Goal: Task Accomplishment & Management: Use online tool/utility

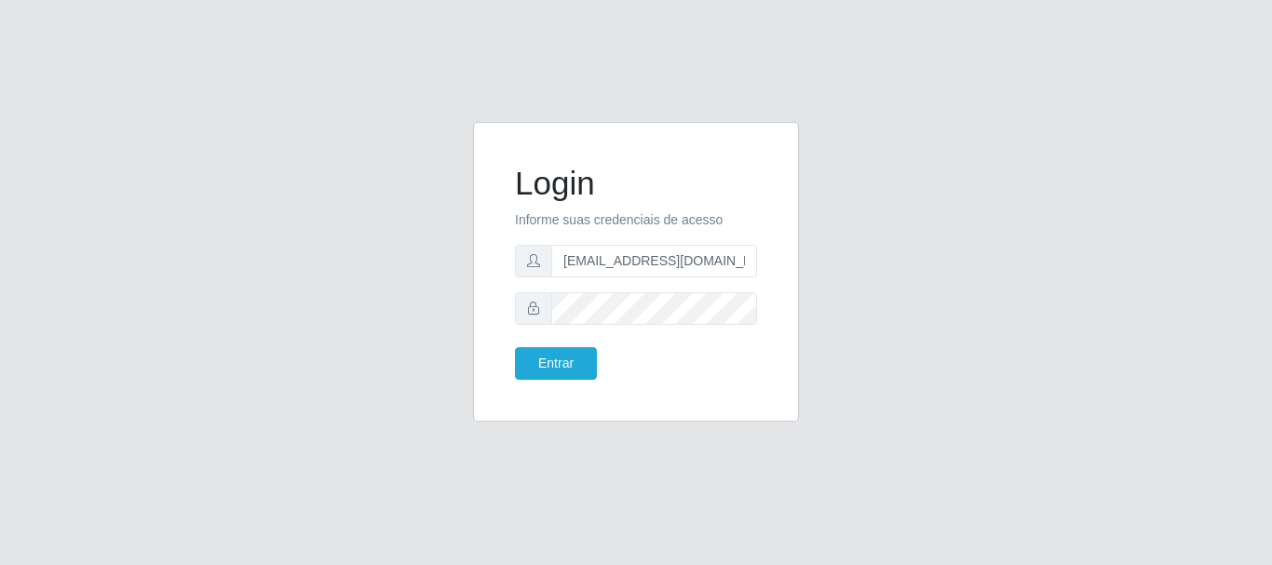
click at [515, 347] on button "Entrar" at bounding box center [556, 363] width 82 height 33
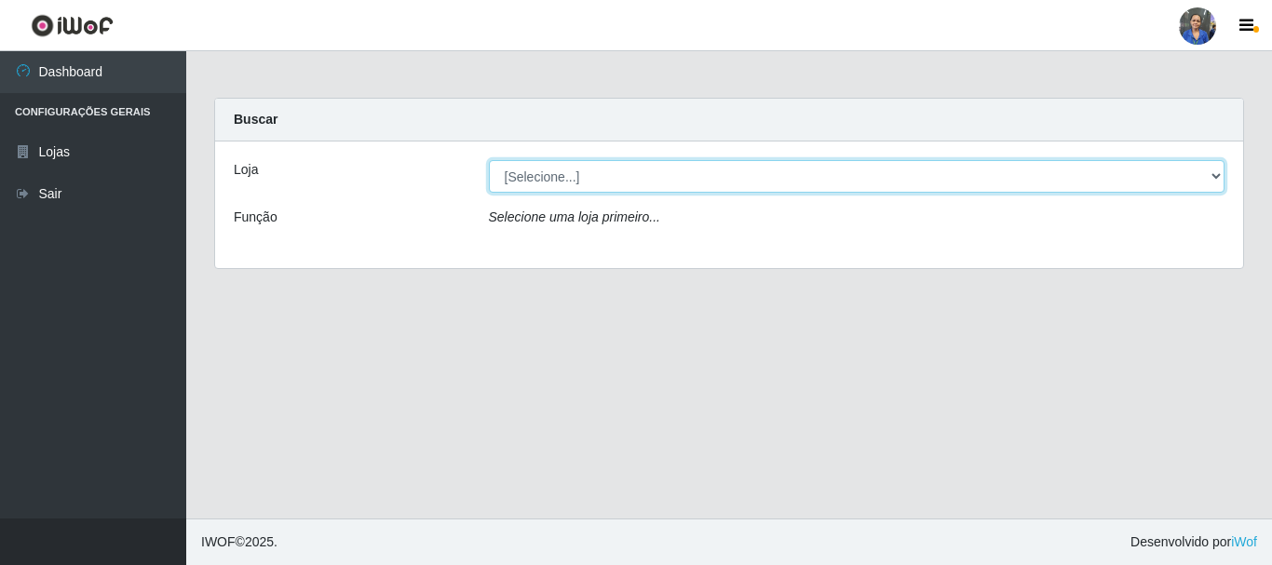
click at [1216, 173] on select "[Selecione...] SuperFácil Atacado - Rodoviária" at bounding box center [857, 176] width 737 height 33
select select "400"
click at [489, 160] on select "[Selecione...] SuperFácil Atacado - Rodoviária" at bounding box center [857, 176] width 737 height 33
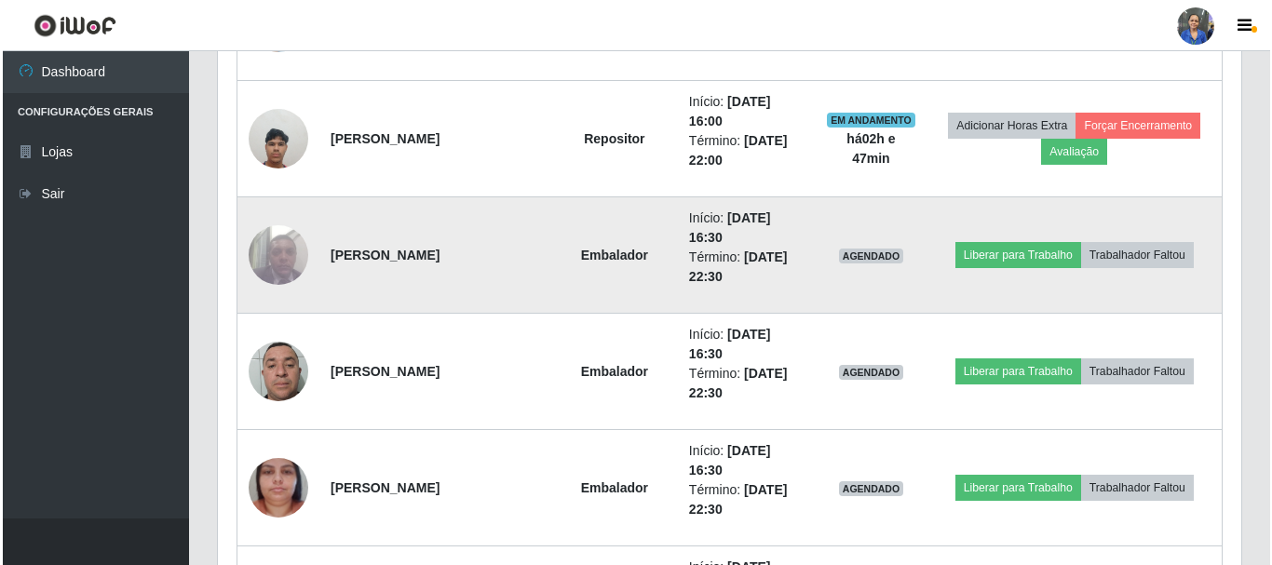
scroll to position [1117, 0]
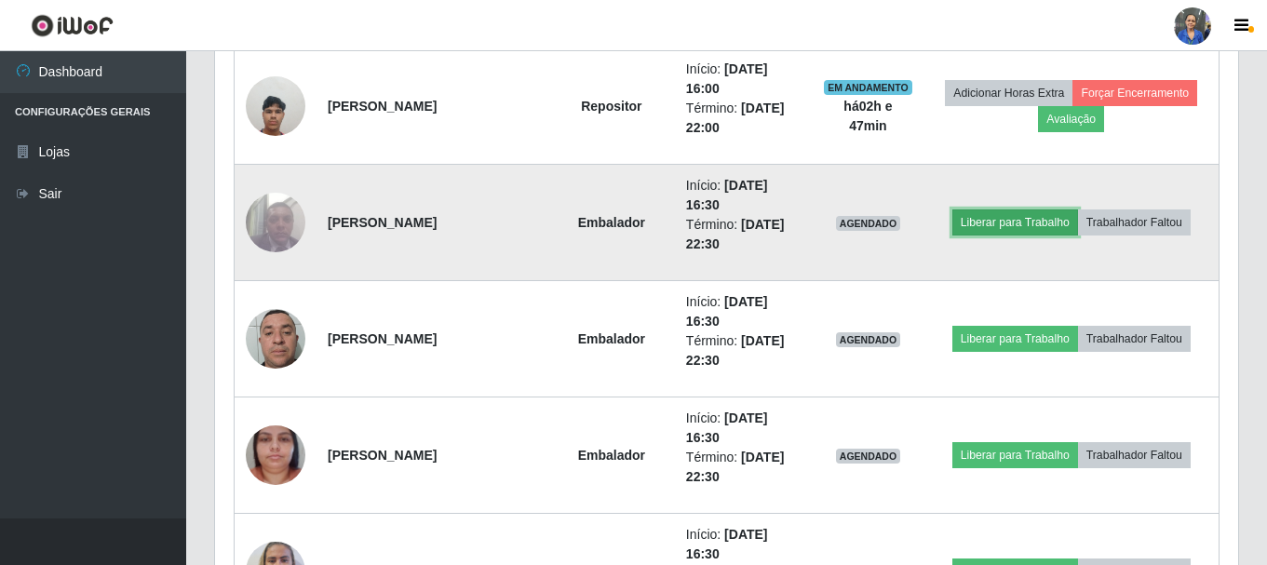
click at [1016, 225] on button "Liberar para Trabalho" at bounding box center [1016, 223] width 126 height 26
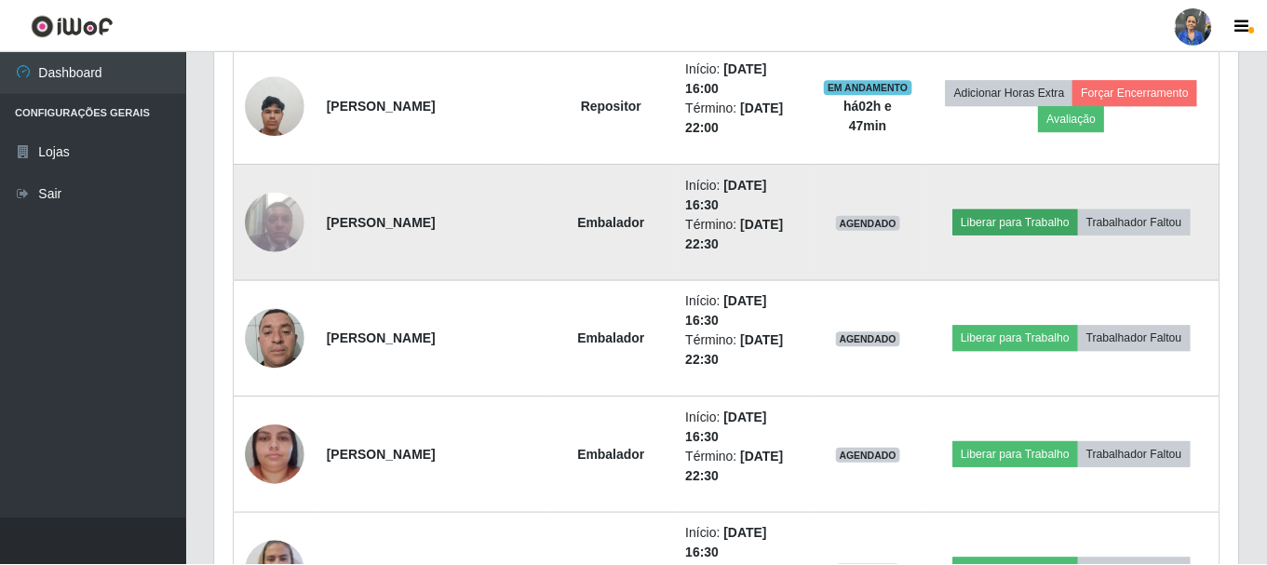
scroll to position [386, 1014]
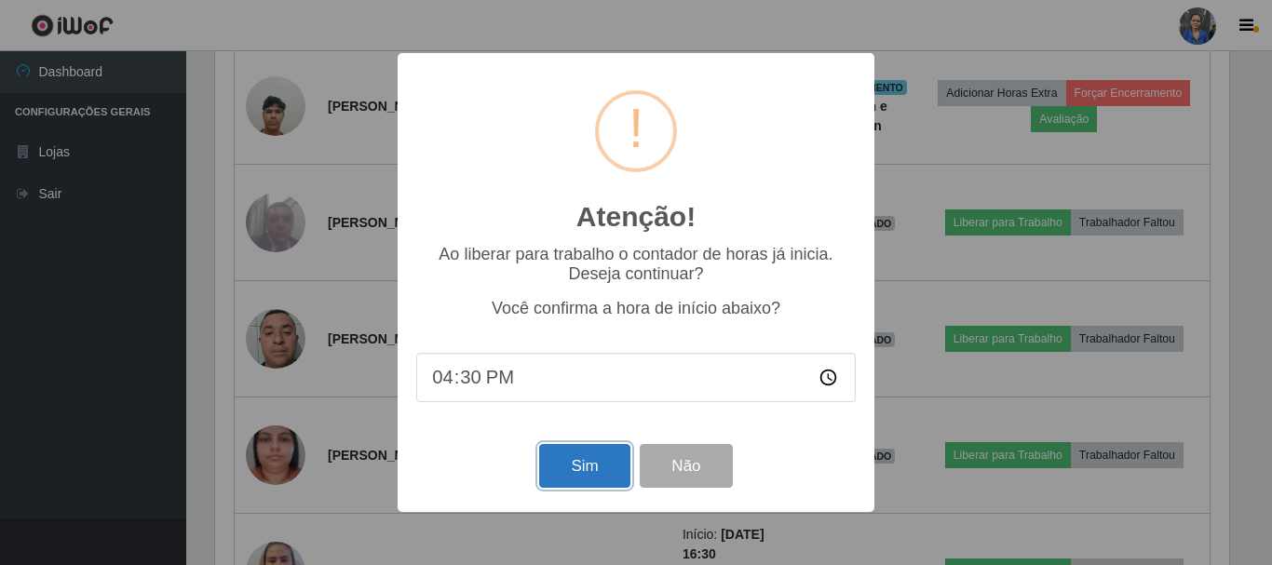
click at [587, 462] on button "Sim" at bounding box center [584, 466] width 90 height 44
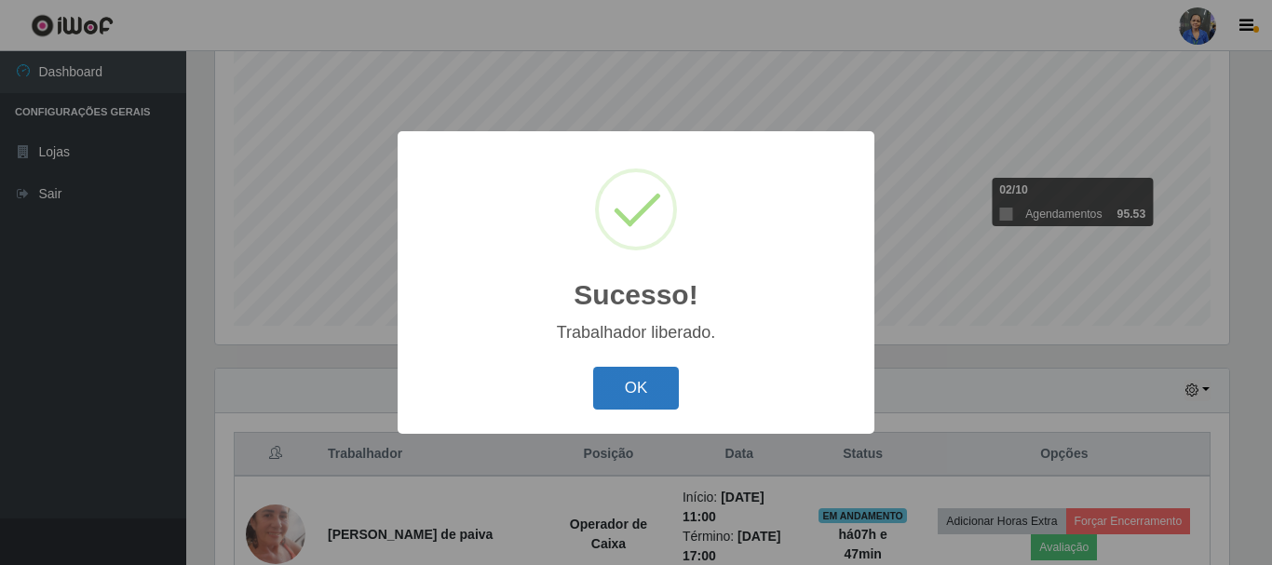
click at [660, 383] on button "OK" at bounding box center [636, 389] width 87 height 44
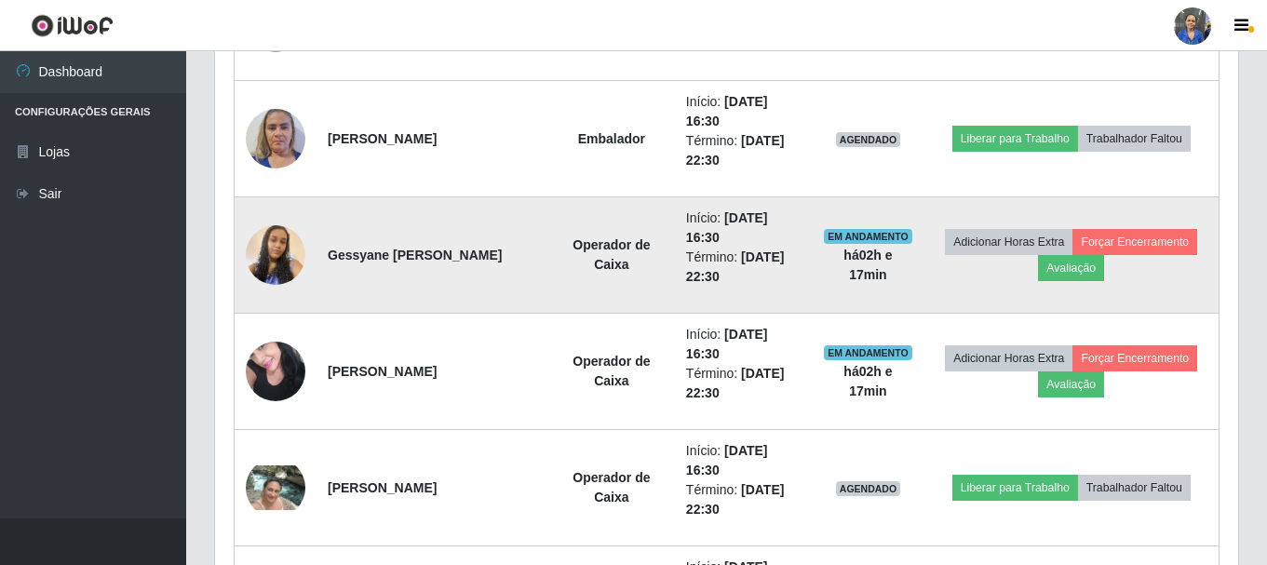
scroll to position [1644, 0]
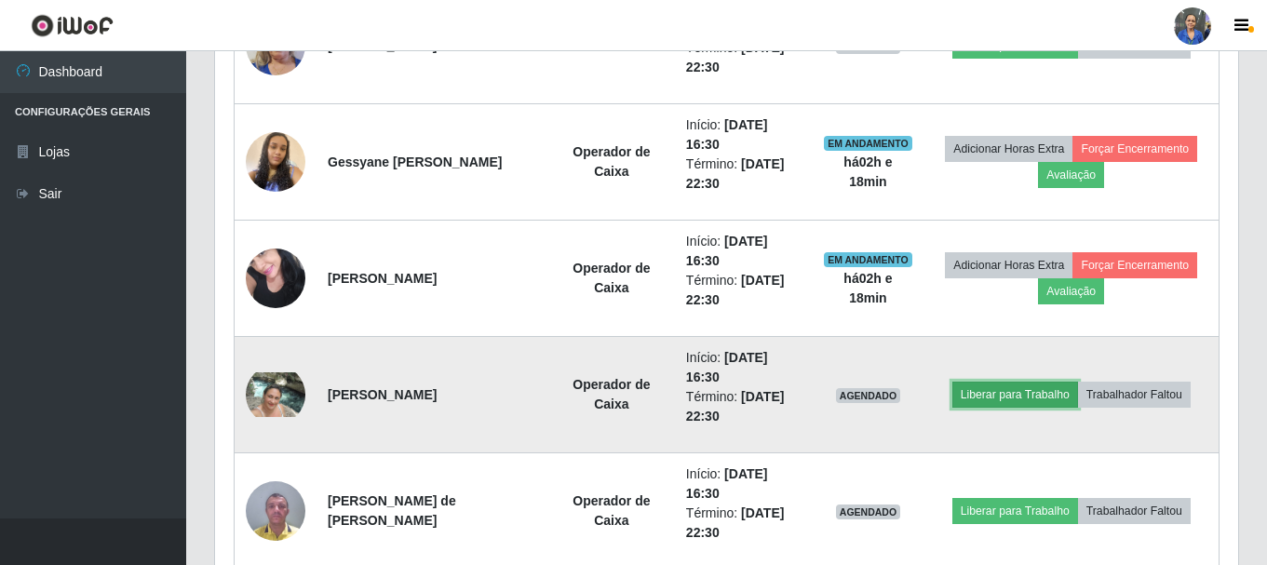
click at [992, 394] on button "Liberar para Trabalho" at bounding box center [1016, 395] width 126 height 26
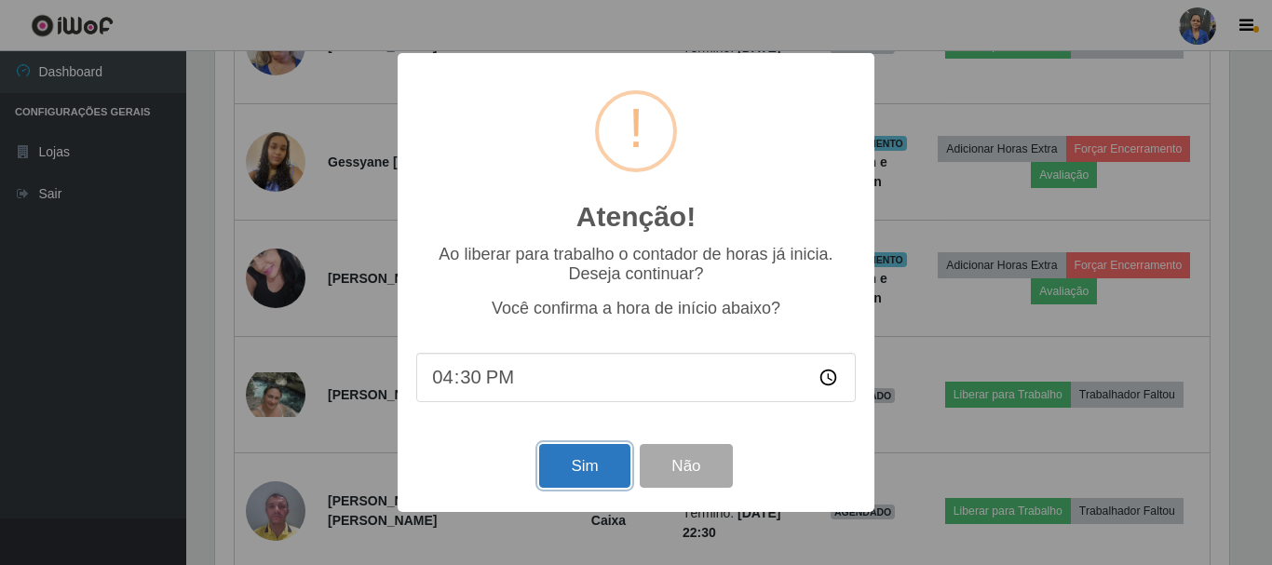
click at [576, 468] on button "Sim" at bounding box center [584, 466] width 90 height 44
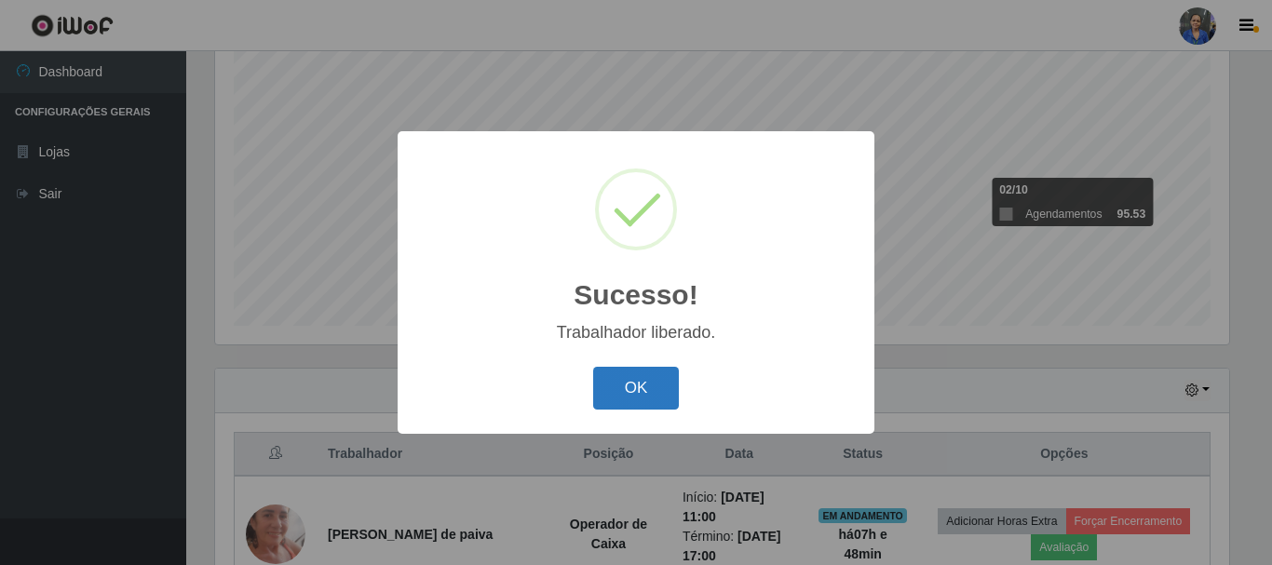
click at [614, 389] on button "OK" at bounding box center [636, 389] width 87 height 44
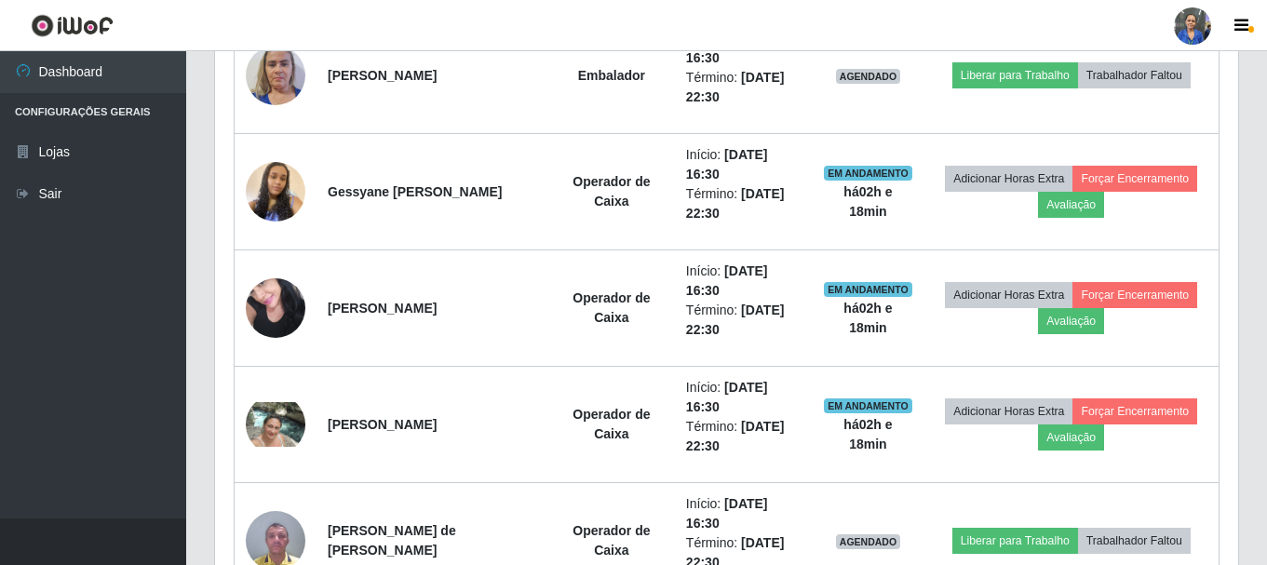
scroll to position [0, 0]
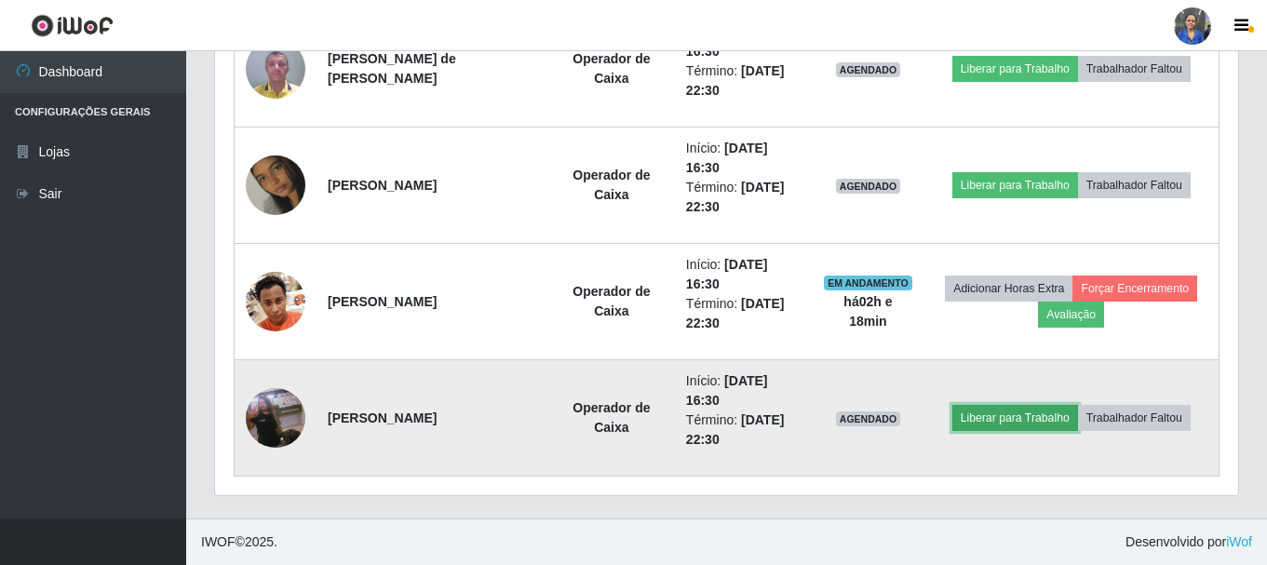
click at [1020, 419] on button "Liberar para Trabalho" at bounding box center [1016, 418] width 126 height 26
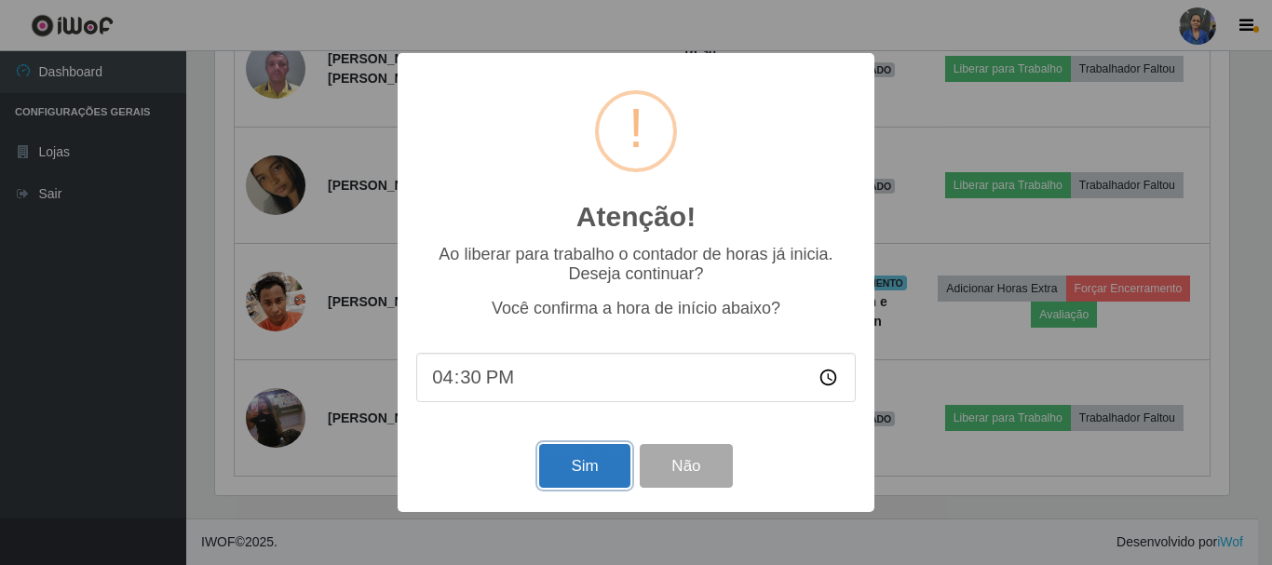
click at [614, 467] on button "Sim" at bounding box center [584, 466] width 90 height 44
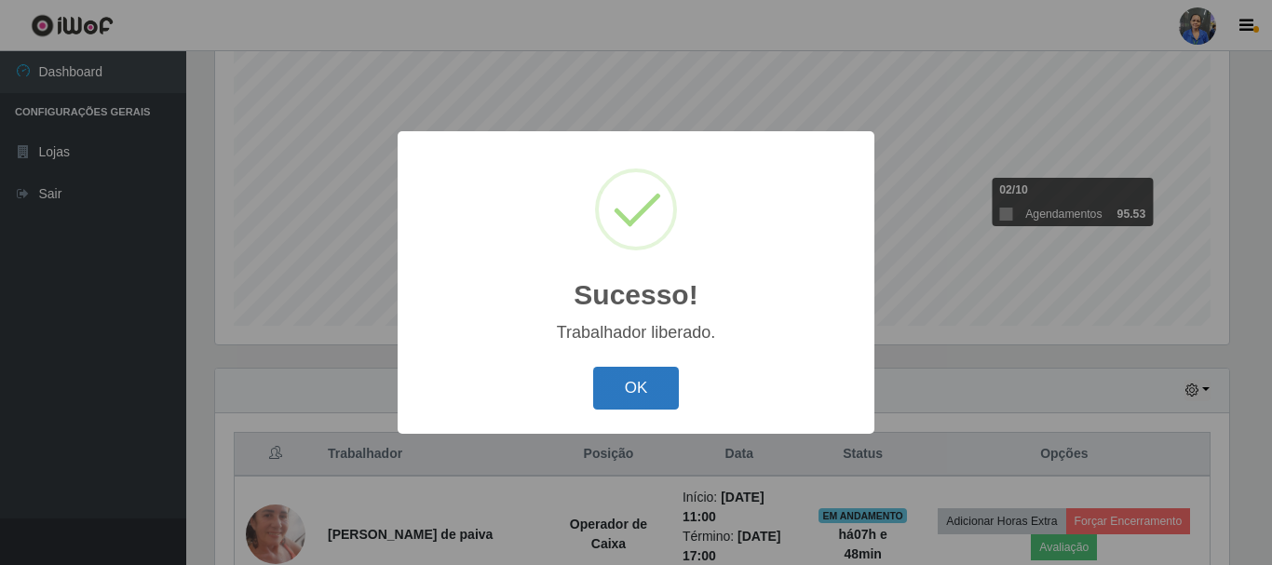
click at [628, 379] on button "OK" at bounding box center [636, 389] width 87 height 44
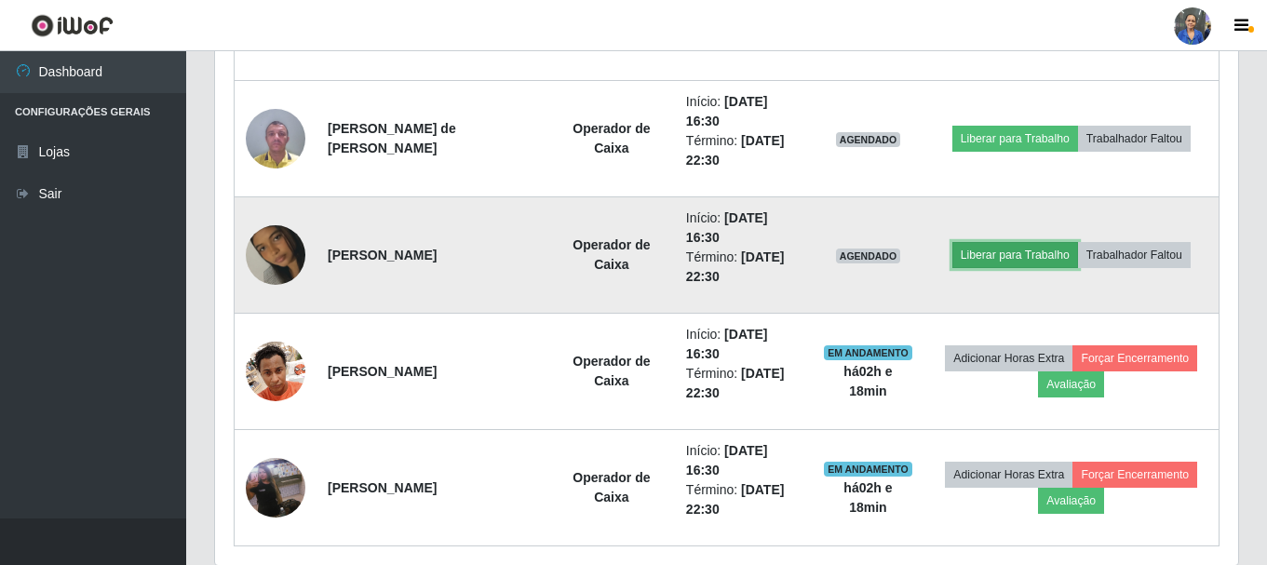
click at [981, 252] on button "Liberar para Trabalho" at bounding box center [1016, 255] width 126 height 26
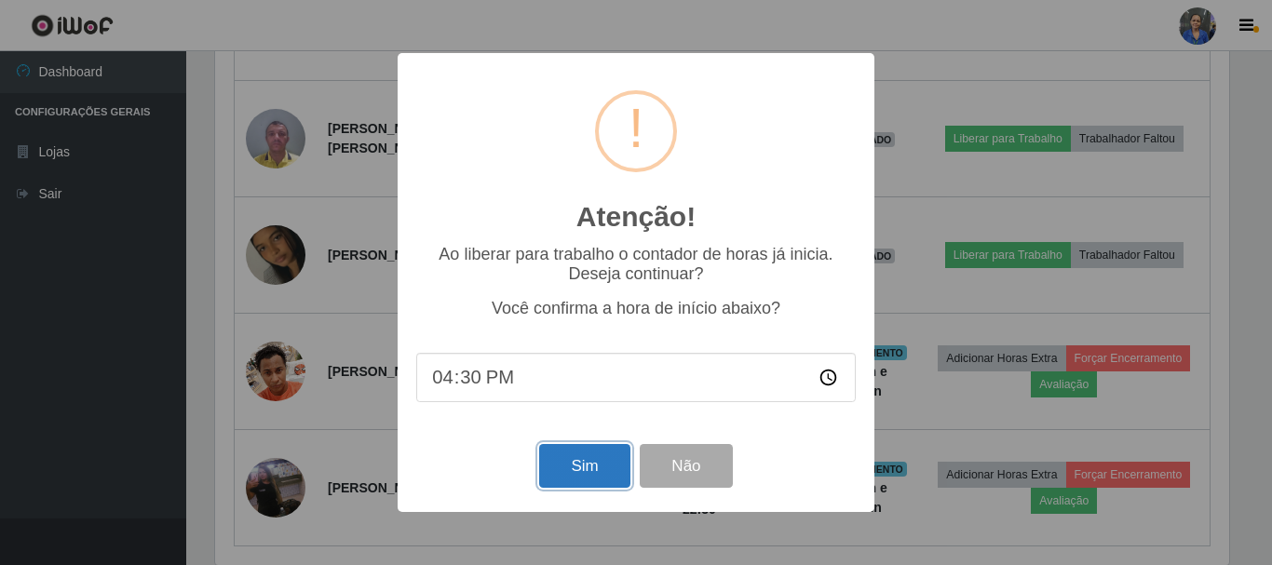
click at [573, 480] on button "Sim" at bounding box center [584, 466] width 90 height 44
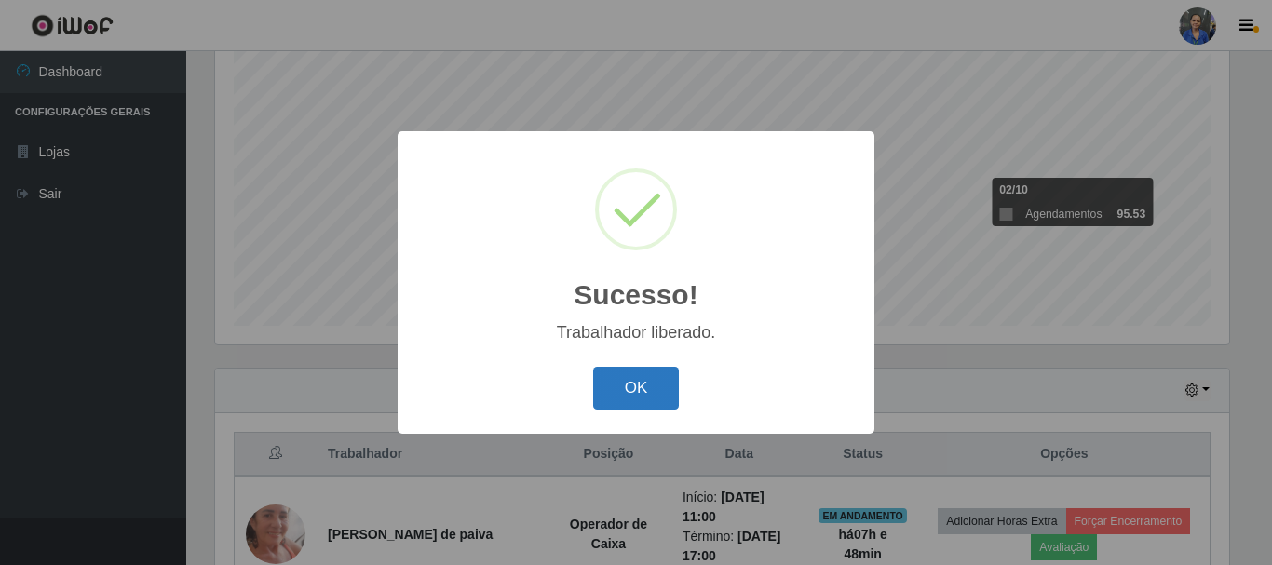
click at [649, 381] on button "OK" at bounding box center [636, 389] width 87 height 44
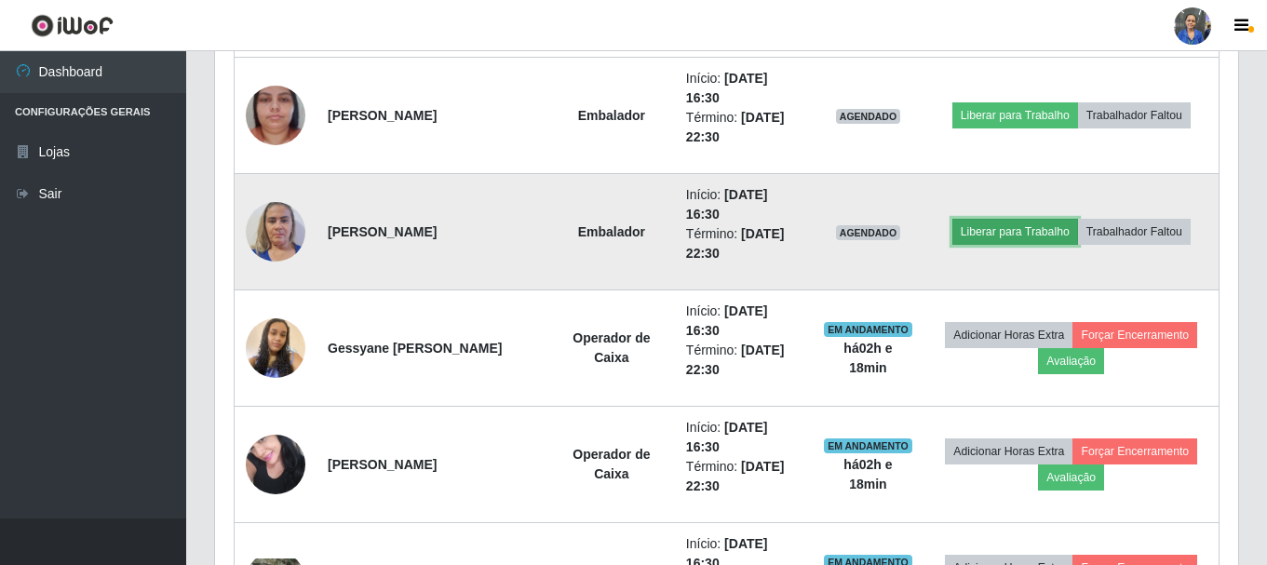
click at [1001, 230] on button "Liberar para Trabalho" at bounding box center [1016, 232] width 126 height 26
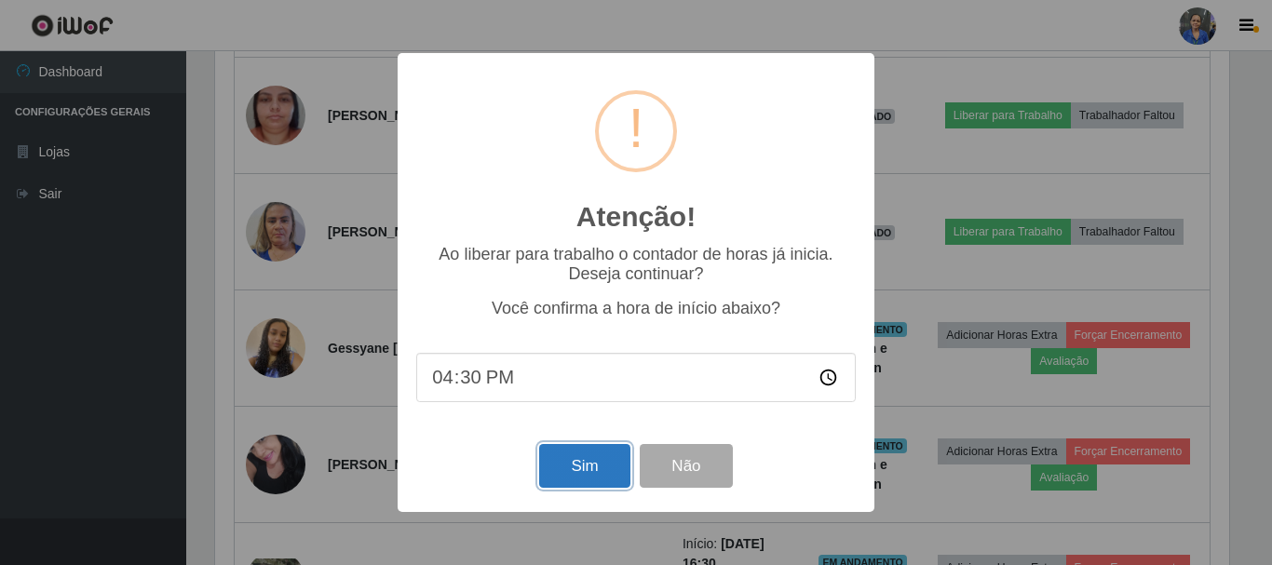
click at [575, 465] on button "Sim" at bounding box center [584, 466] width 90 height 44
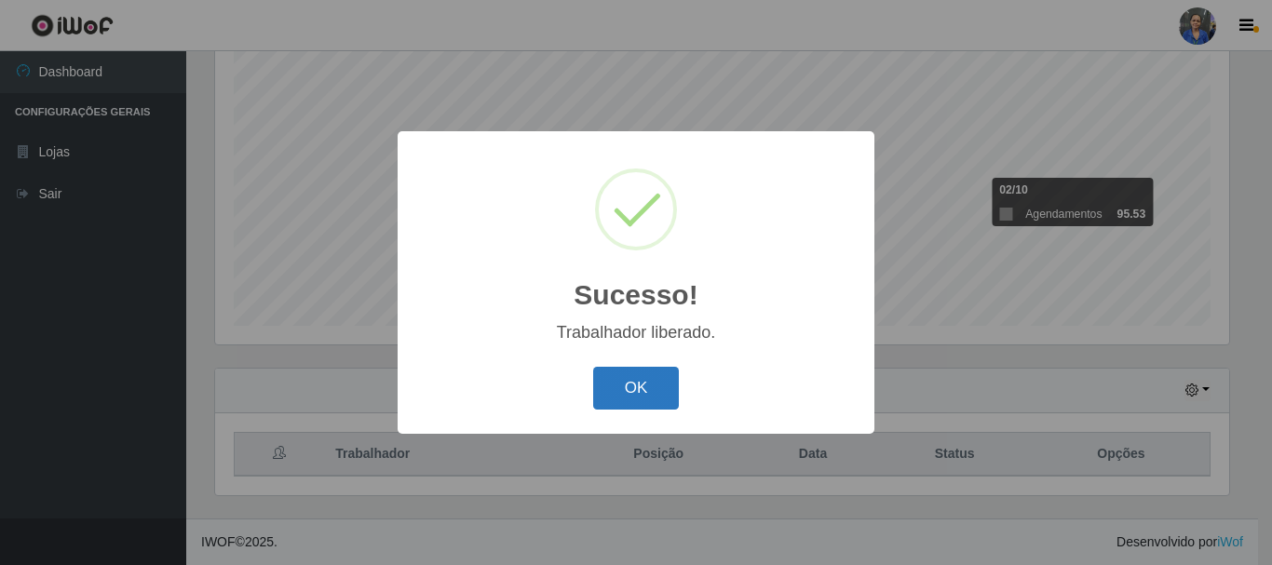
click at [642, 391] on button "OK" at bounding box center [636, 389] width 87 height 44
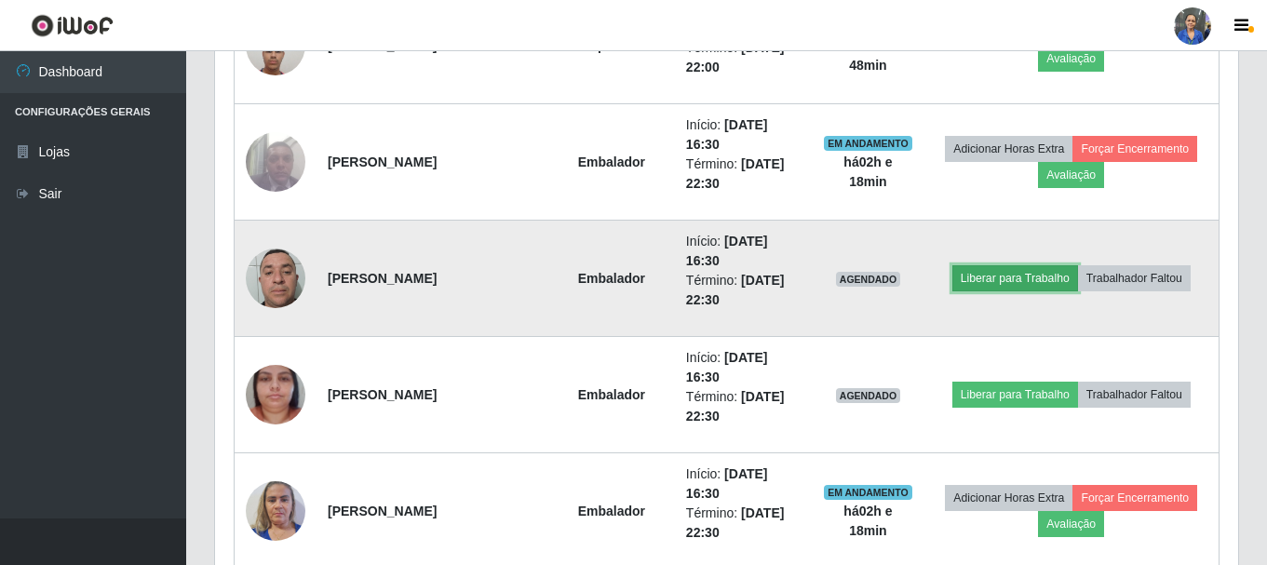
click at [994, 277] on button "Liberar para Trabalho" at bounding box center [1016, 278] width 126 height 26
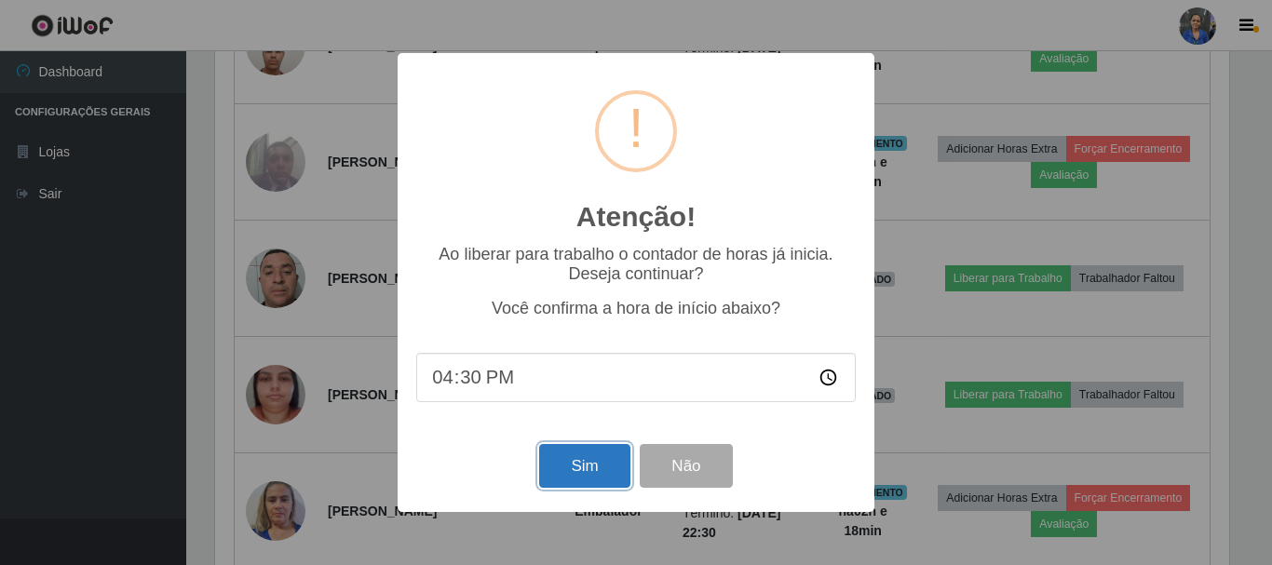
click at [587, 469] on button "Sim" at bounding box center [584, 466] width 90 height 44
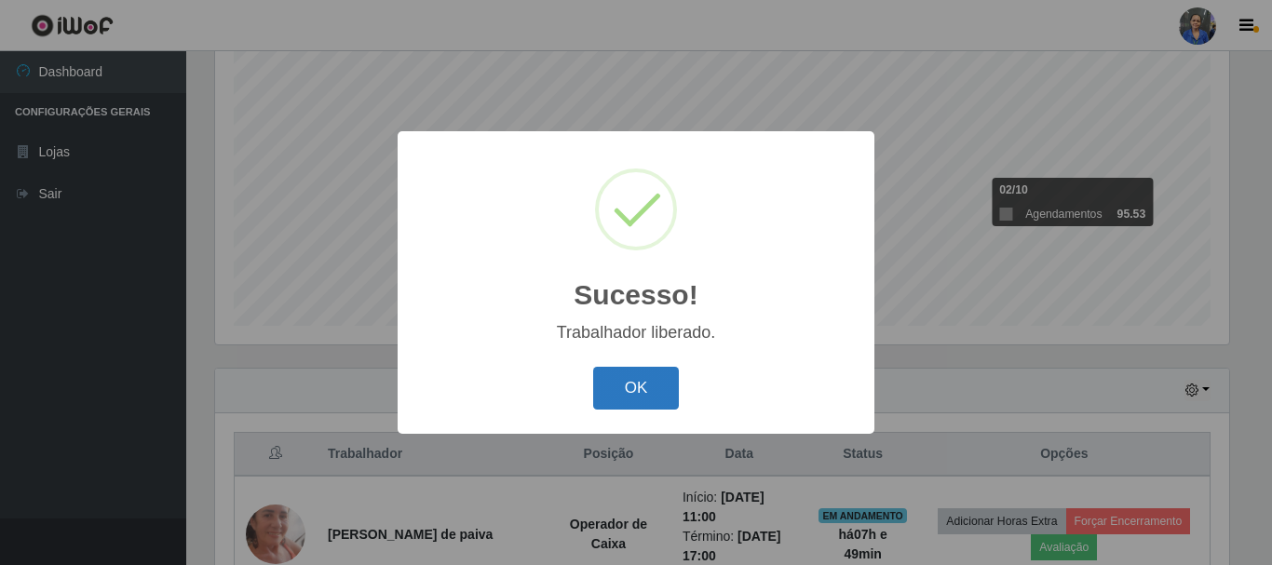
click at [640, 381] on button "OK" at bounding box center [636, 389] width 87 height 44
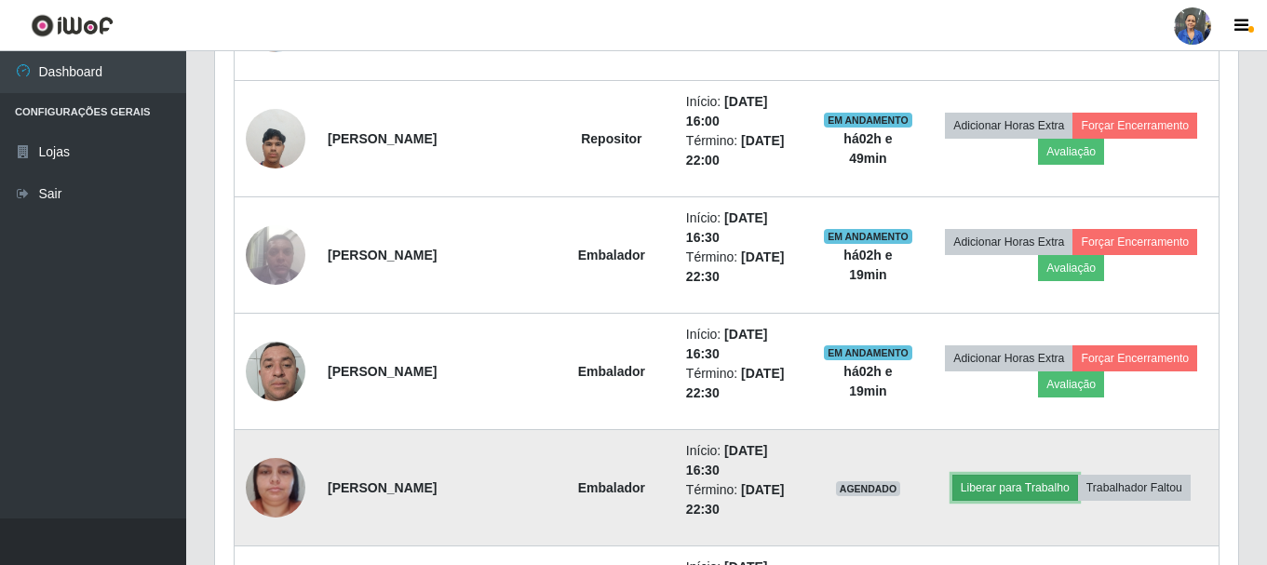
click at [985, 495] on button "Liberar para Trabalho" at bounding box center [1016, 488] width 126 height 26
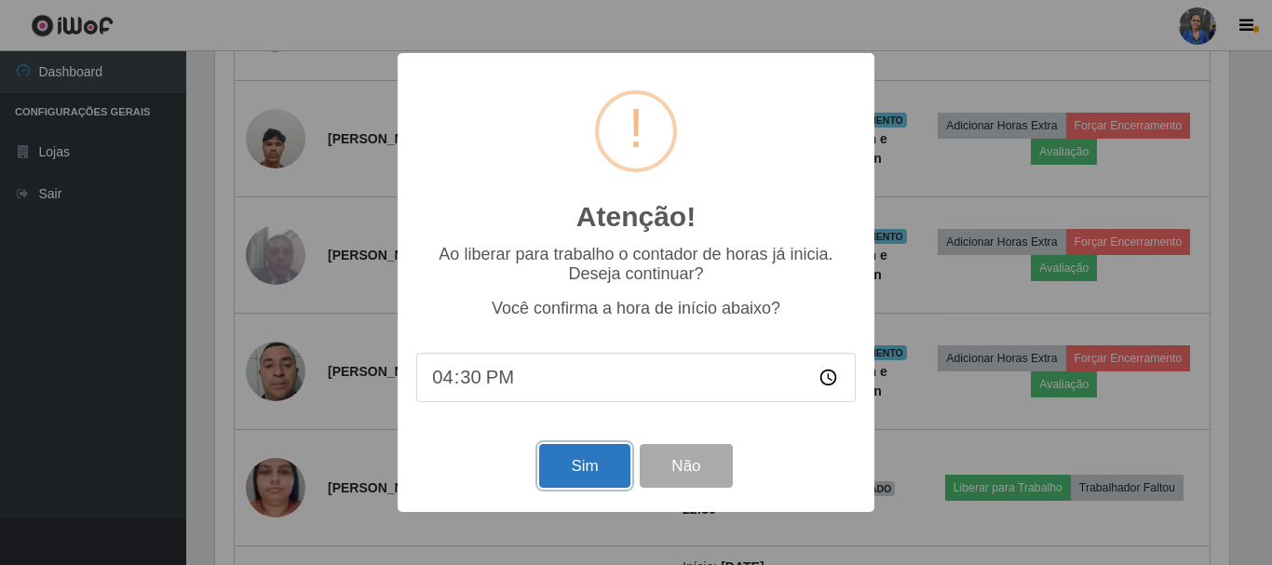
click at [612, 469] on button "Sim" at bounding box center [584, 466] width 90 height 44
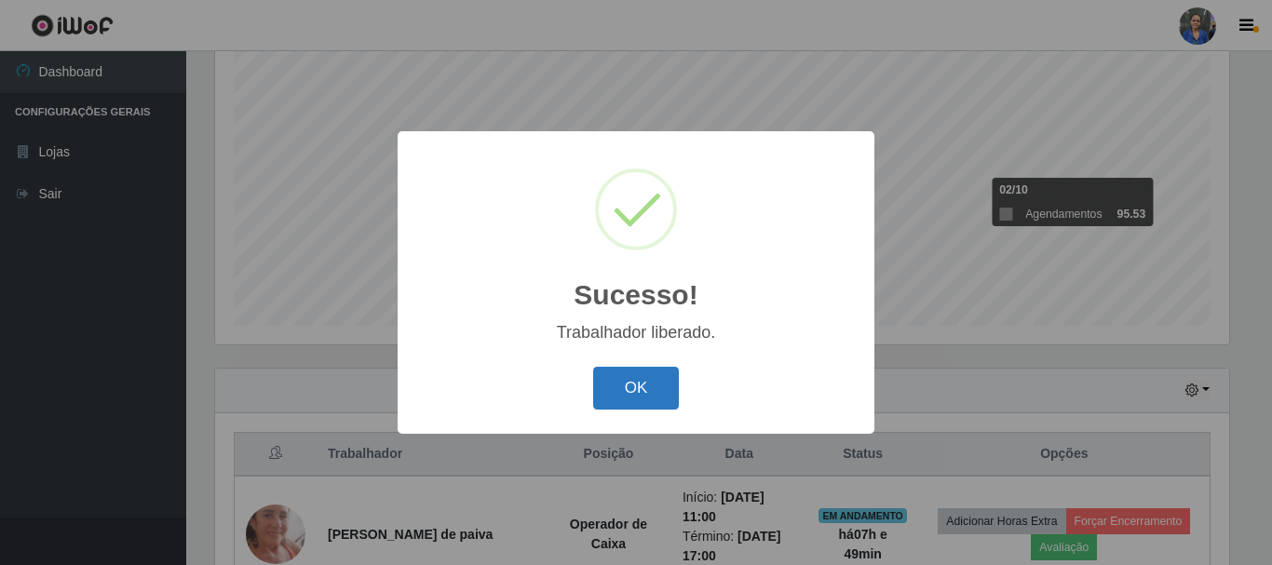
click at [669, 390] on button "OK" at bounding box center [636, 389] width 87 height 44
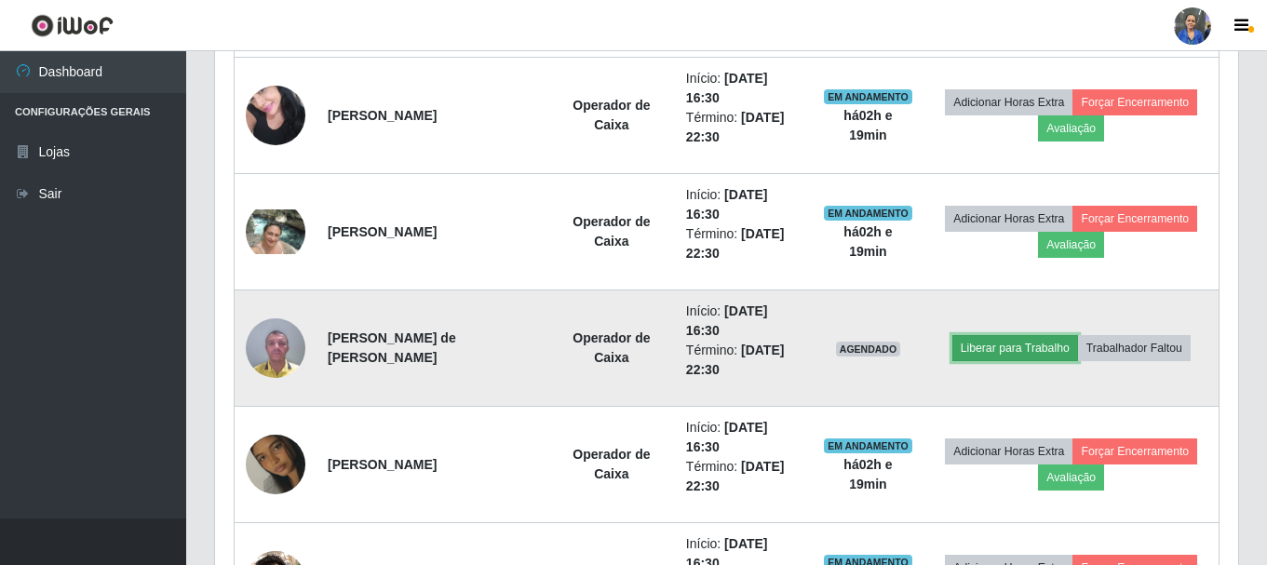
click at [970, 352] on button "Liberar para Trabalho" at bounding box center [1016, 348] width 126 height 26
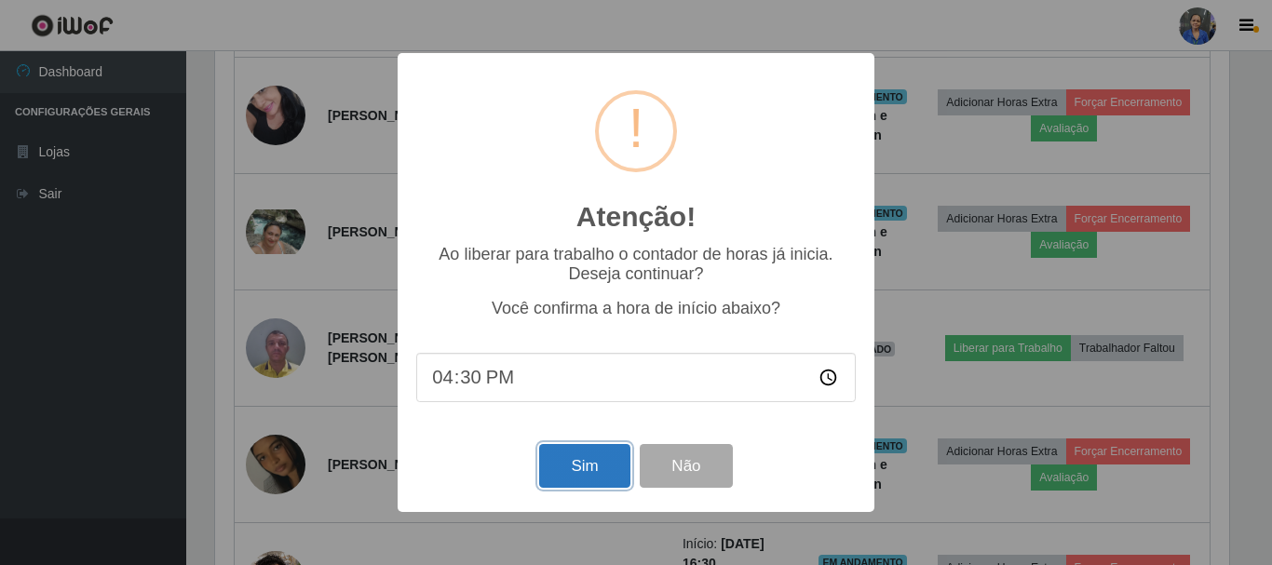
click at [607, 462] on button "Sim" at bounding box center [584, 466] width 90 height 44
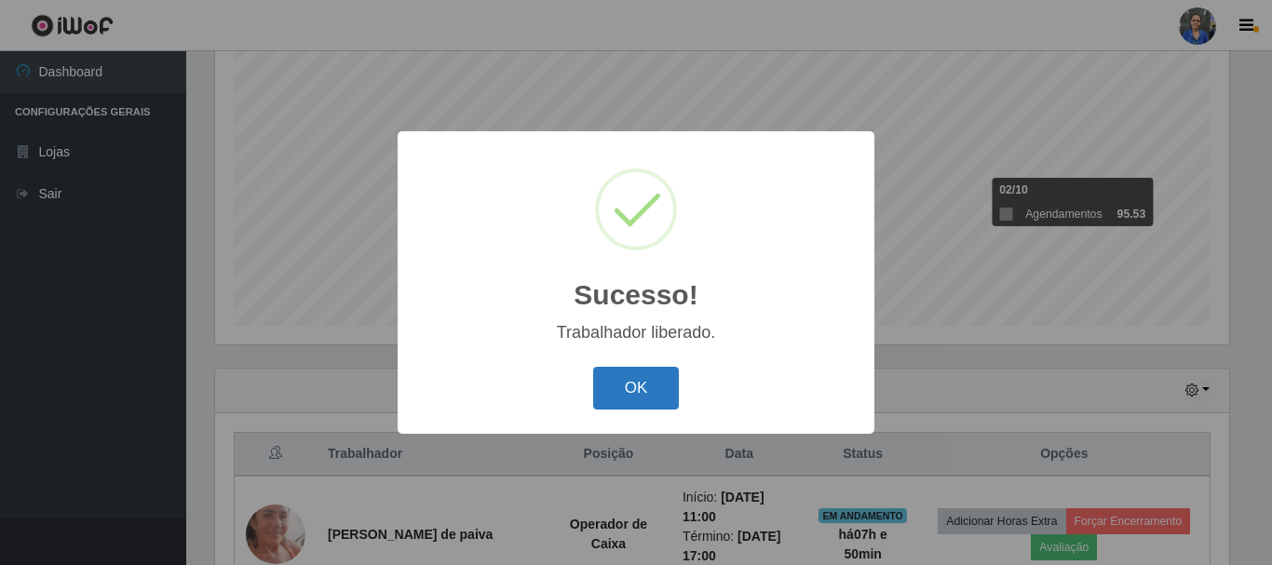
click at [626, 404] on button "OK" at bounding box center [636, 389] width 87 height 44
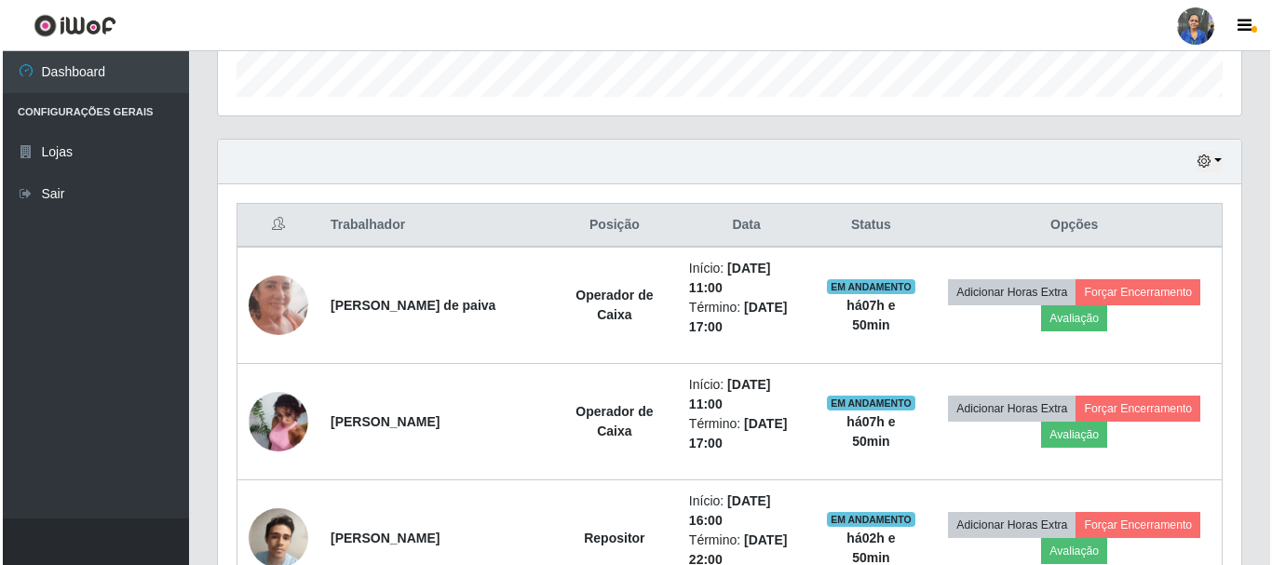
scroll to position [619, 0]
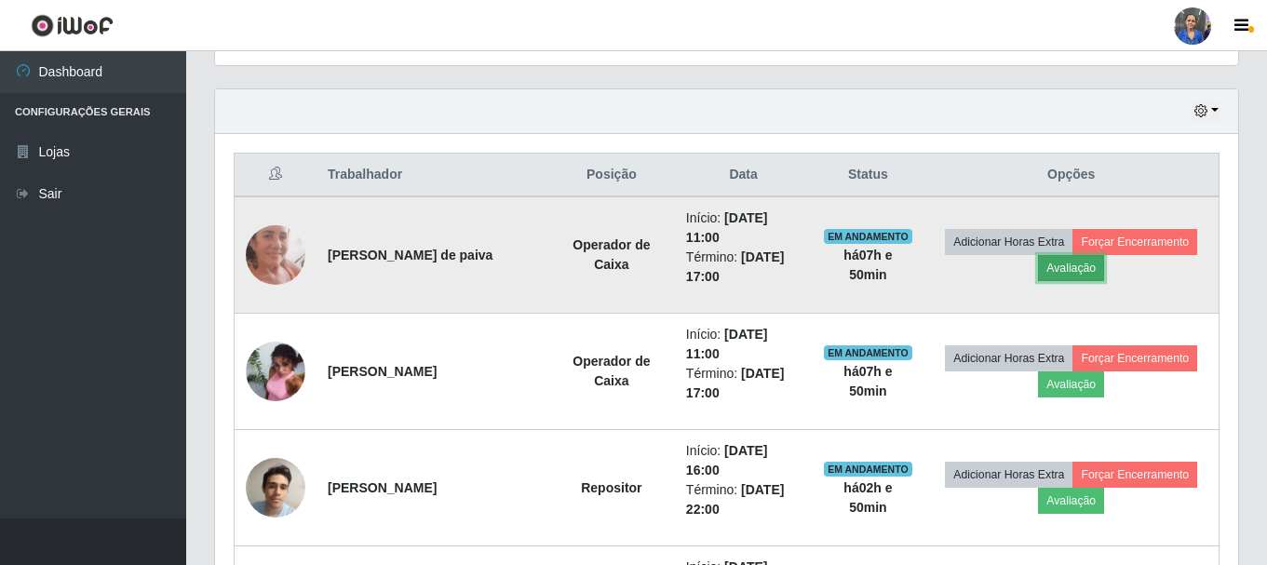
click at [1054, 266] on button "Avaliação" at bounding box center [1071, 268] width 66 height 26
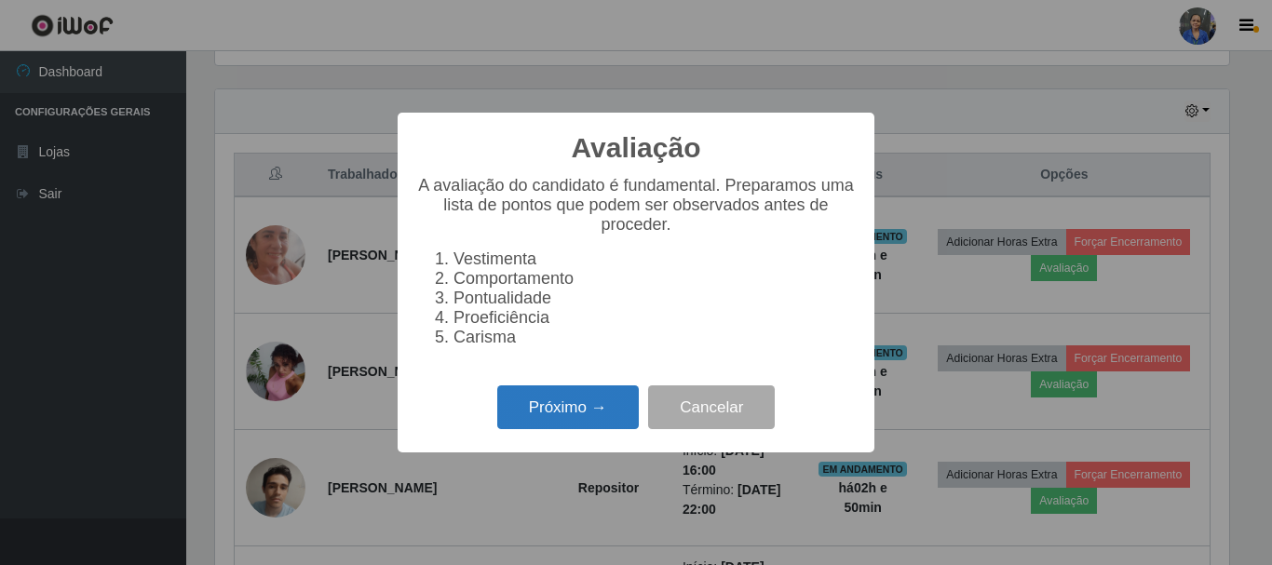
click at [584, 419] on button "Próximo →" at bounding box center [568, 408] width 142 height 44
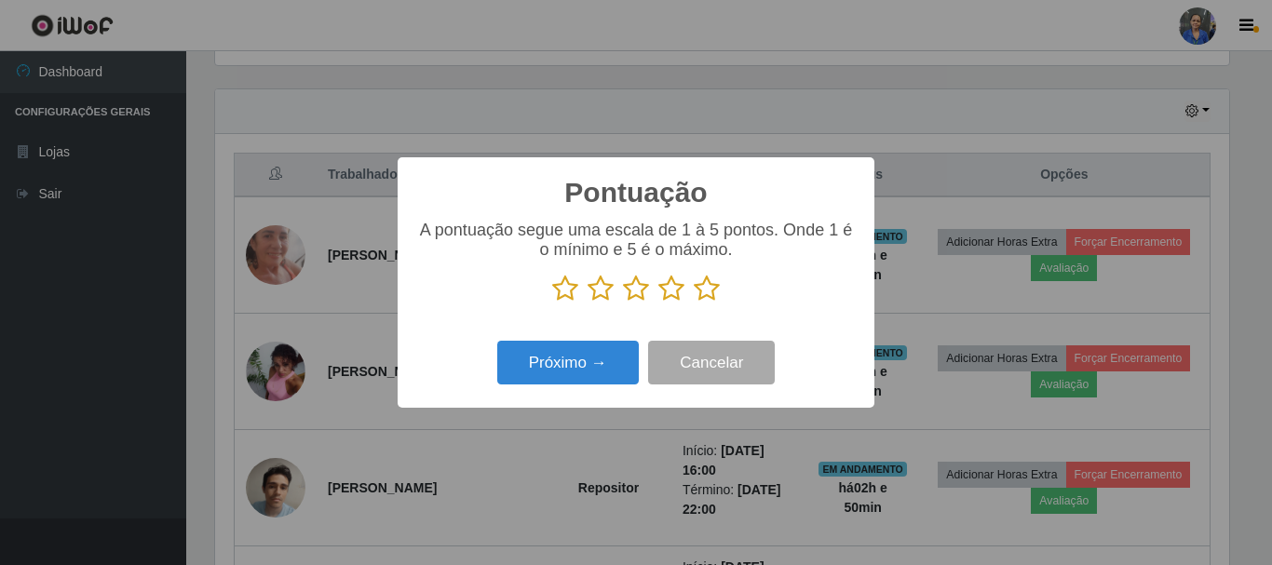
scroll to position [930817, 930189]
click at [720, 287] on p at bounding box center [636, 289] width 440 height 28
click at [712, 293] on icon at bounding box center [707, 289] width 26 height 28
click at [694, 303] on input "radio" at bounding box center [694, 303] width 0 height 0
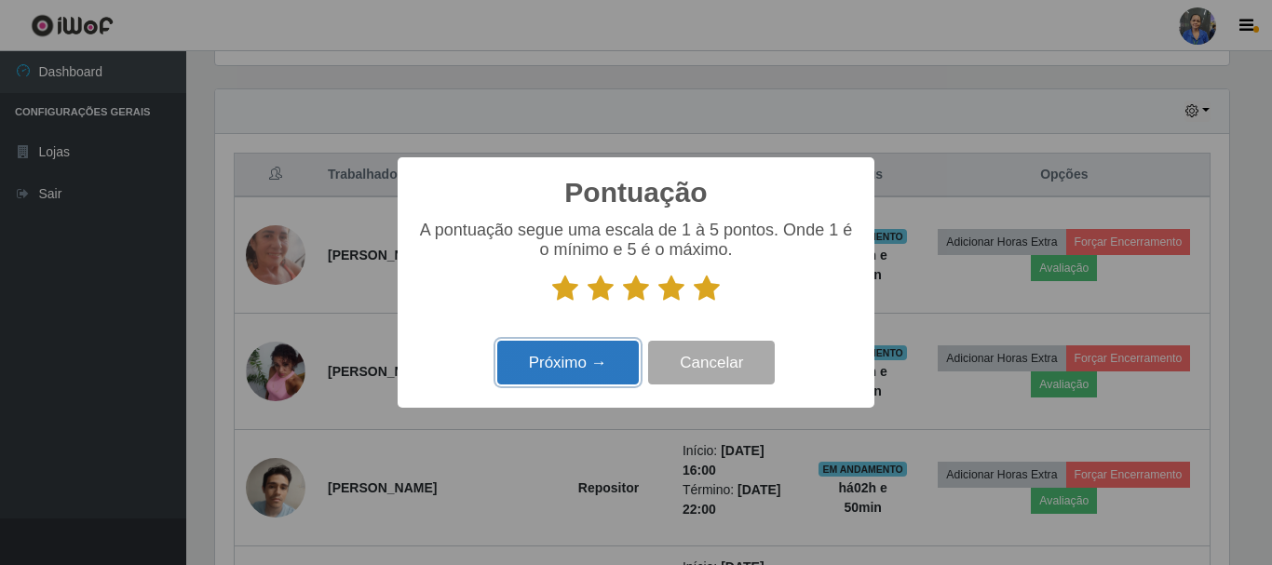
click at [586, 378] on button "Próximo →" at bounding box center [568, 363] width 142 height 44
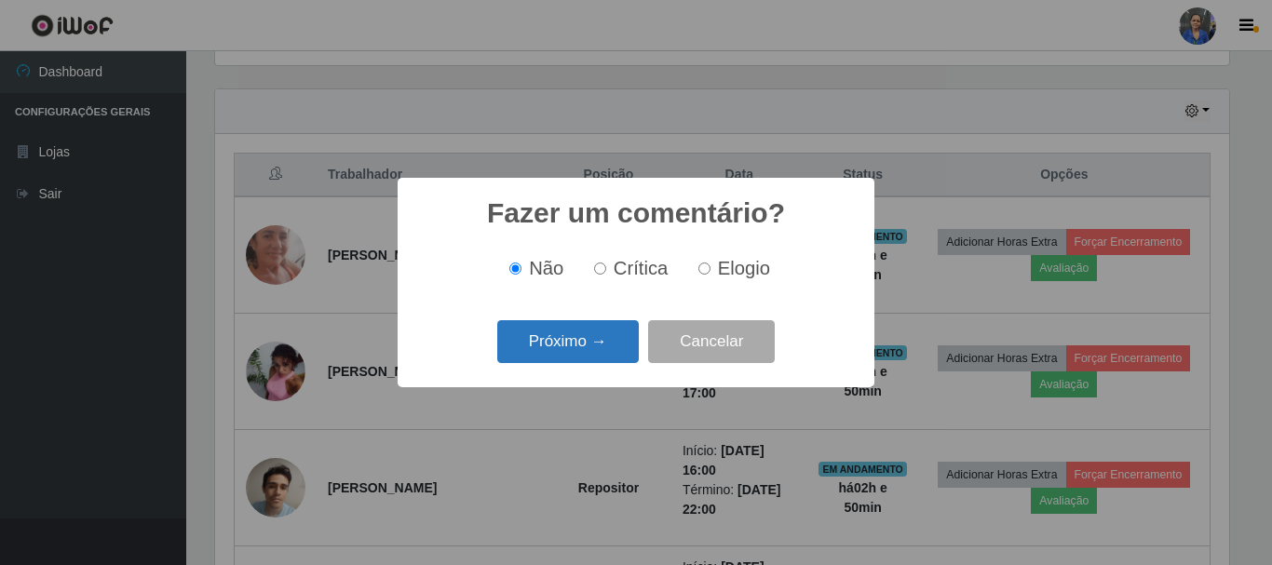
click at [566, 345] on button "Próximo →" at bounding box center [568, 342] width 142 height 44
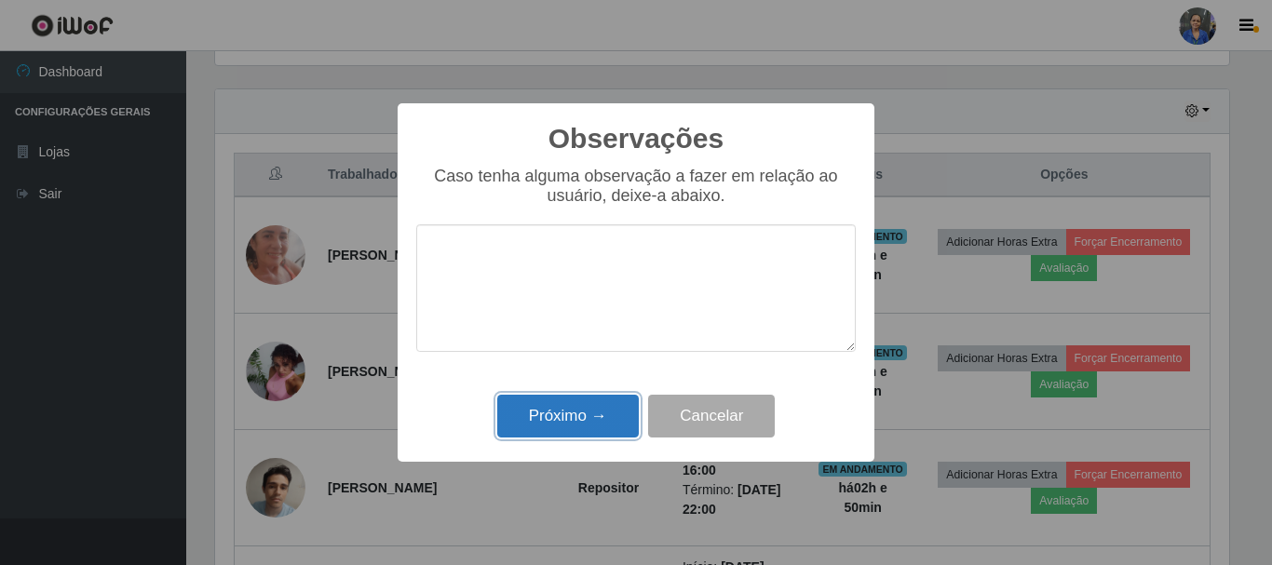
click at [557, 406] on button "Próximo →" at bounding box center [568, 417] width 142 height 44
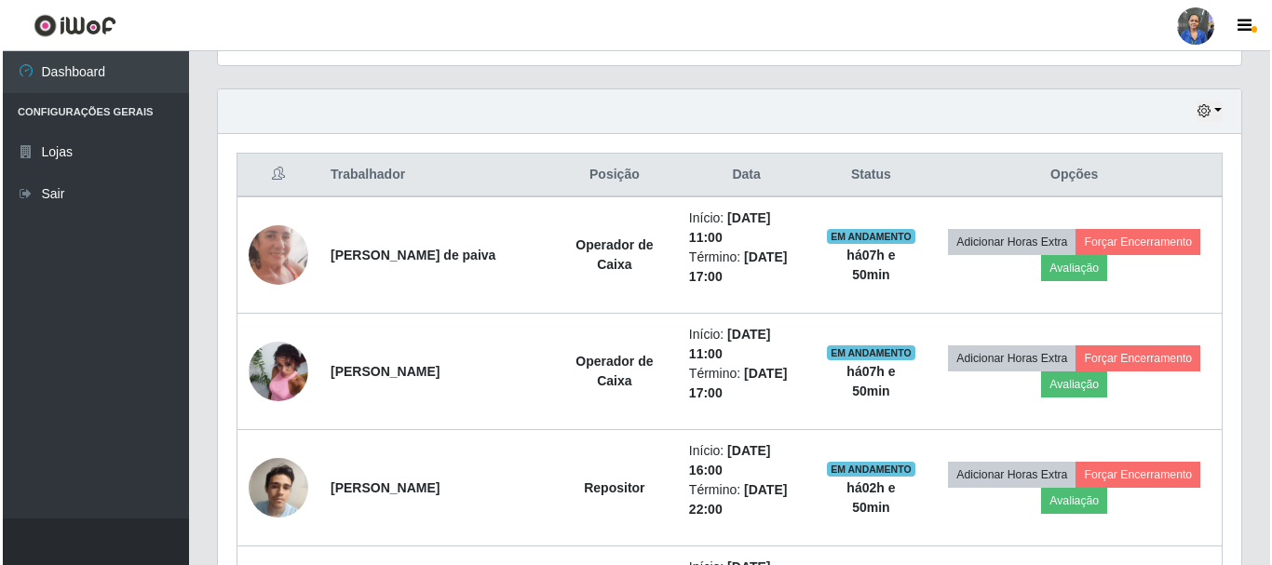
scroll to position [386, 1023]
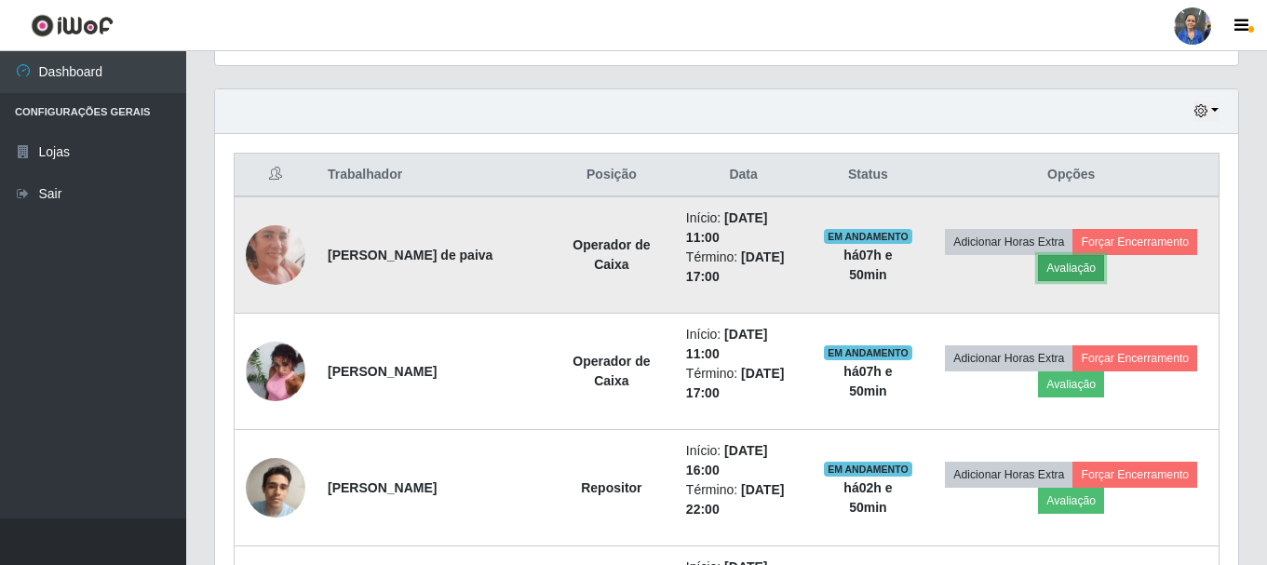
click at [1050, 278] on button "Avaliação" at bounding box center [1071, 268] width 66 height 26
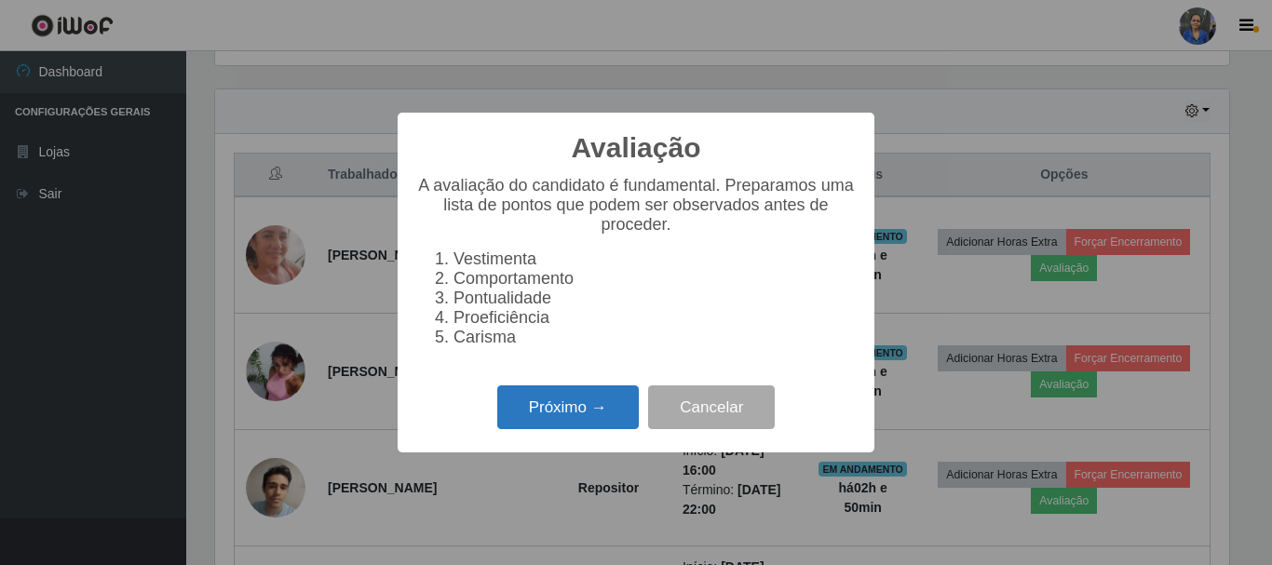
click at [550, 402] on button "Próximo →" at bounding box center [568, 408] width 142 height 44
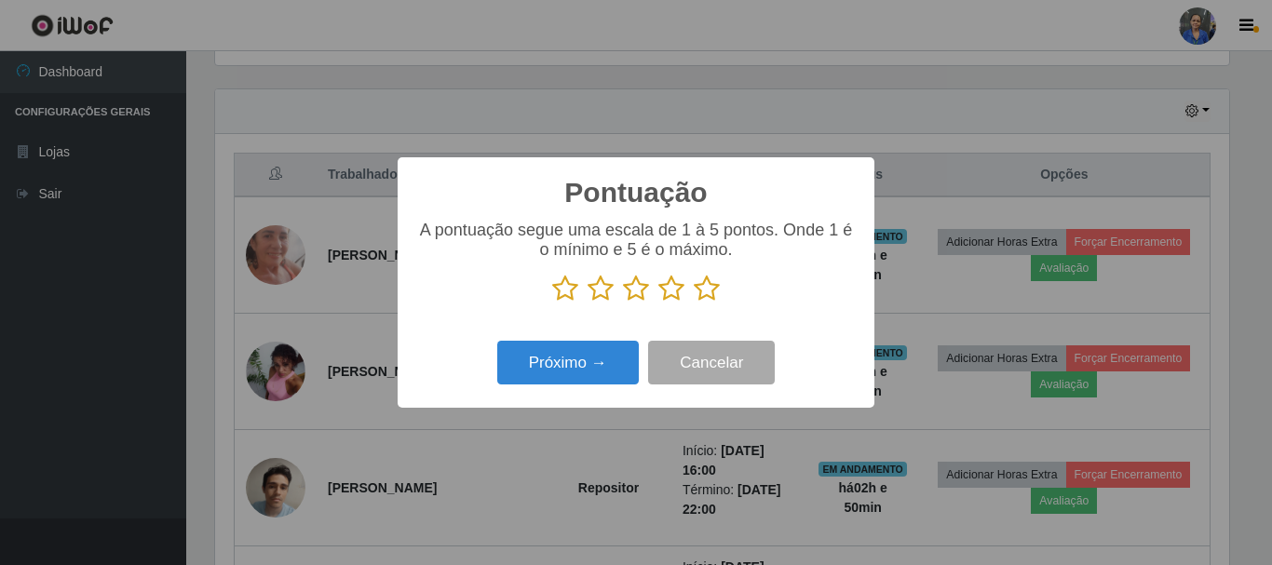
click at [720, 294] on p at bounding box center [636, 289] width 440 height 28
click at [697, 287] on icon at bounding box center [707, 289] width 26 height 28
click at [694, 303] on input "radio" at bounding box center [694, 303] width 0 height 0
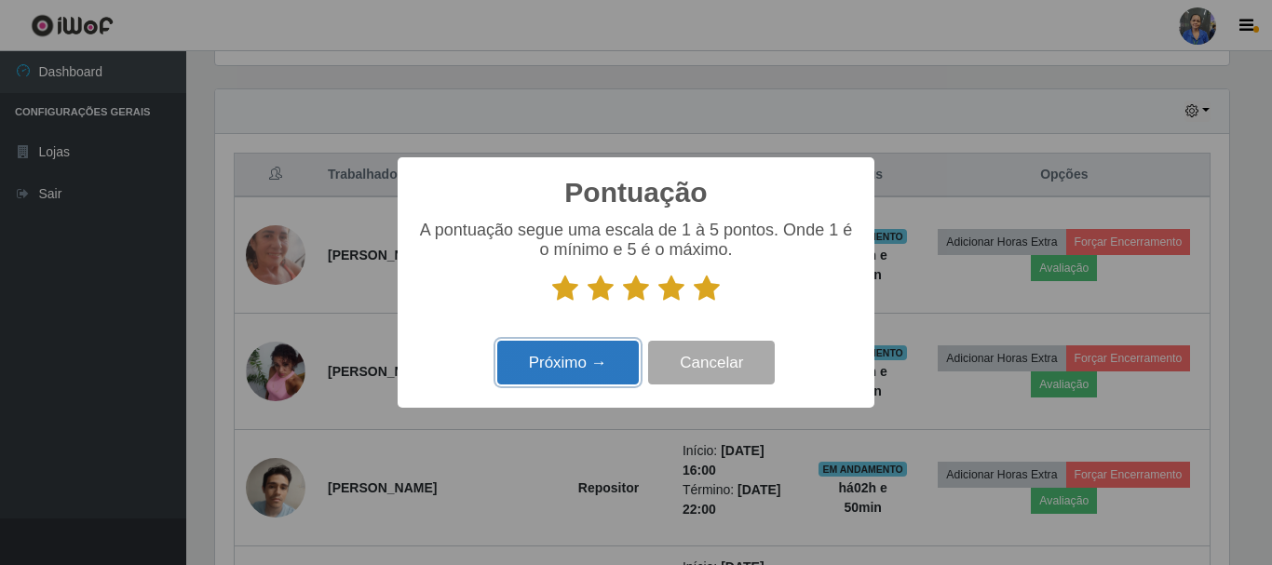
drag, startPoint x: 497, startPoint y: 364, endPoint x: 507, endPoint y: 366, distance: 9.5
click at [507, 366] on button "Próximo →" at bounding box center [568, 363] width 142 height 44
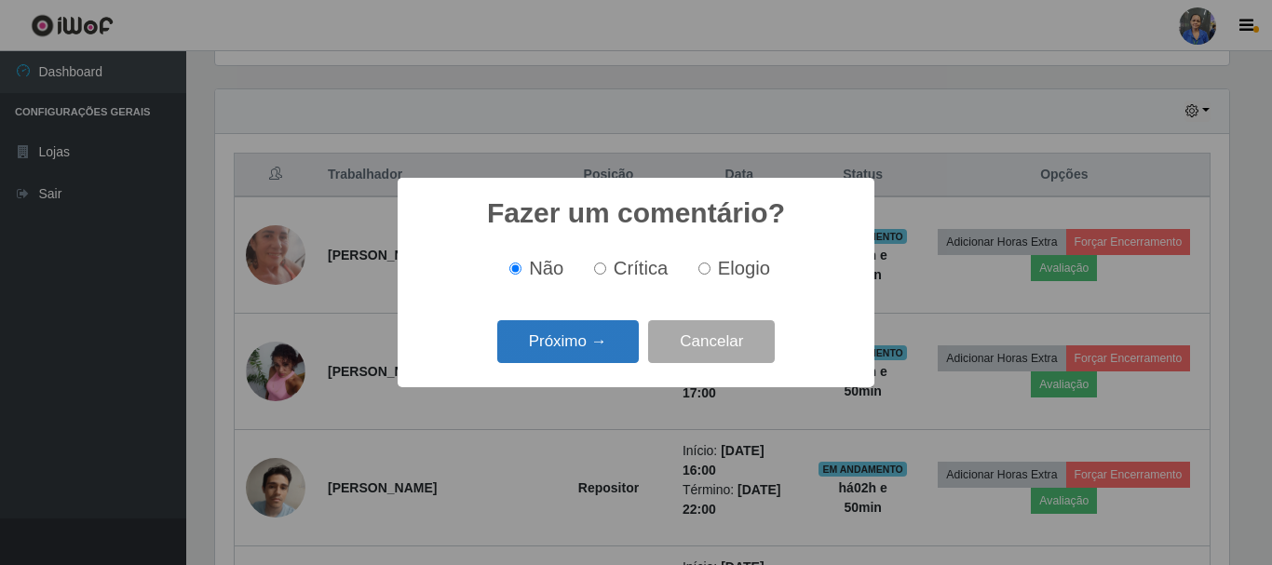
click at [542, 345] on button "Próximo →" at bounding box center [568, 342] width 142 height 44
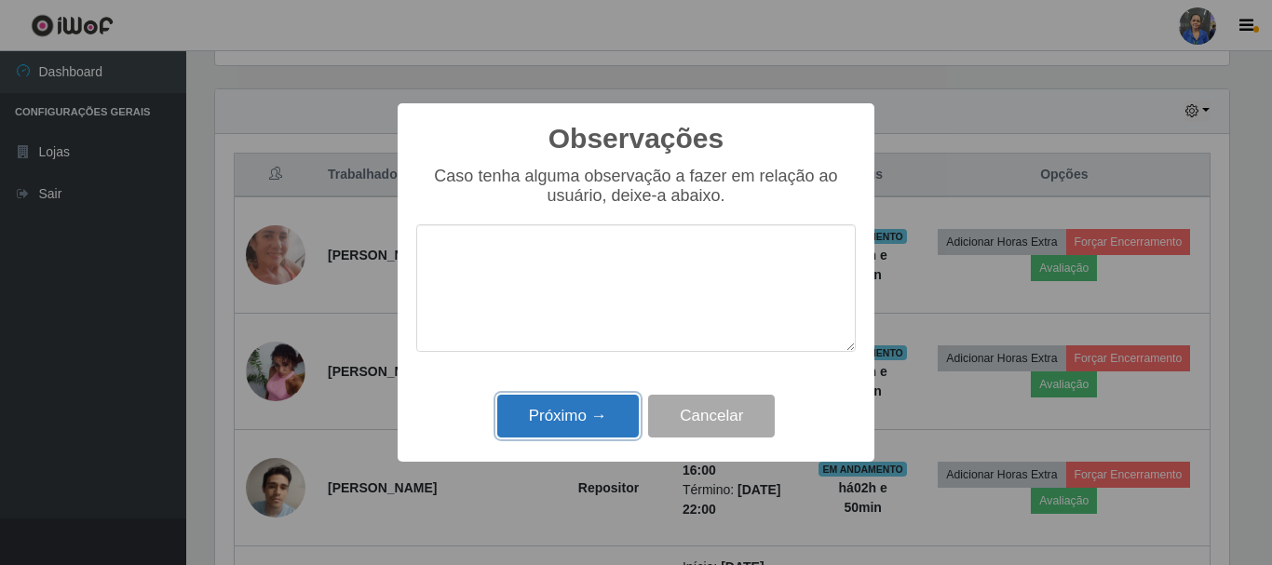
click at [547, 412] on button "Próximo →" at bounding box center [568, 417] width 142 height 44
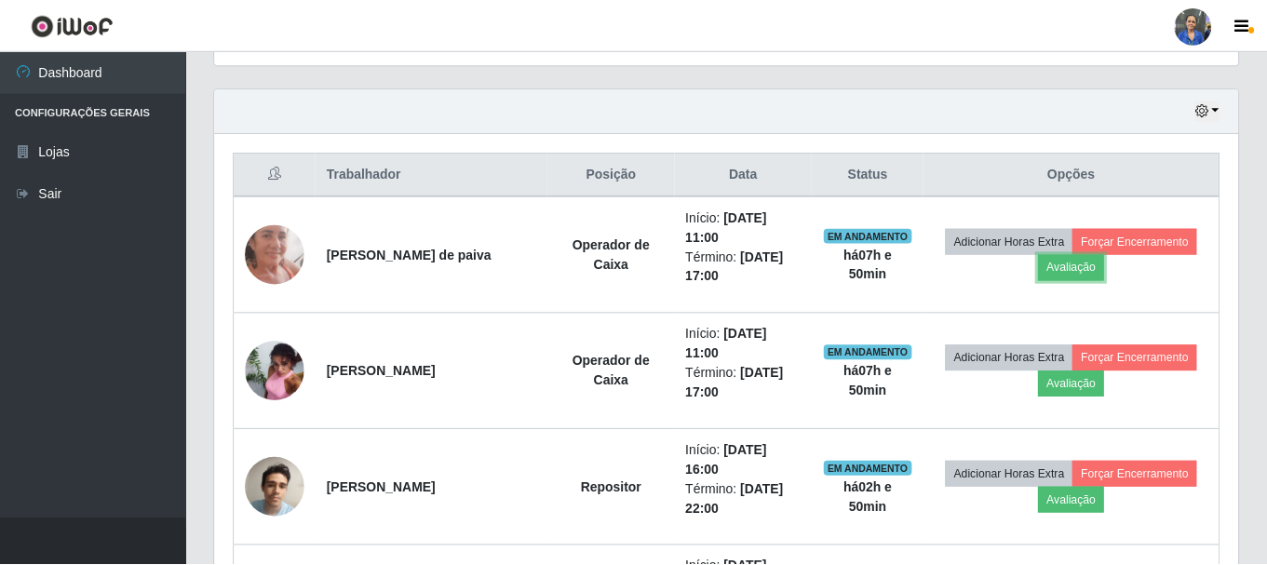
scroll to position [386, 1023]
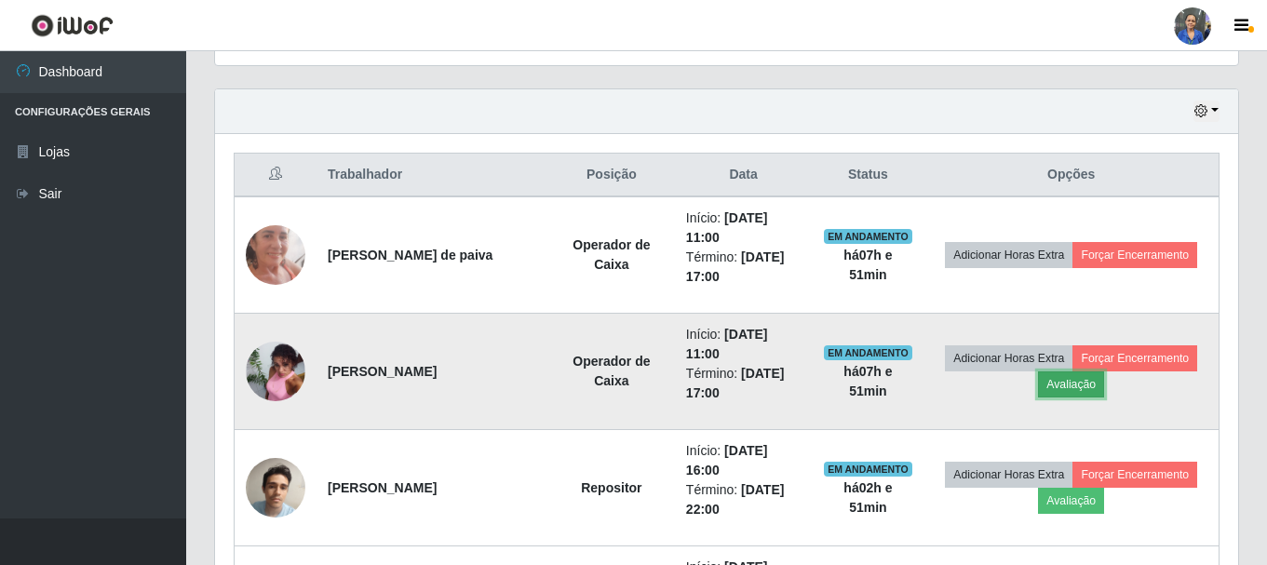
click at [1076, 386] on button "Avaliação" at bounding box center [1071, 385] width 66 height 26
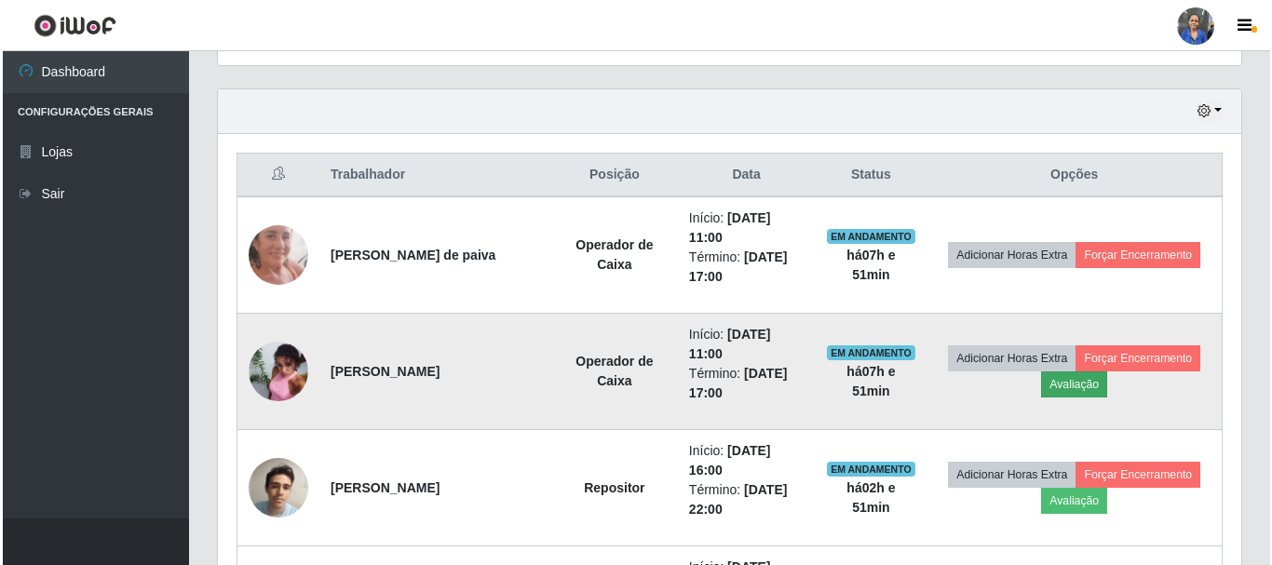
scroll to position [386, 1014]
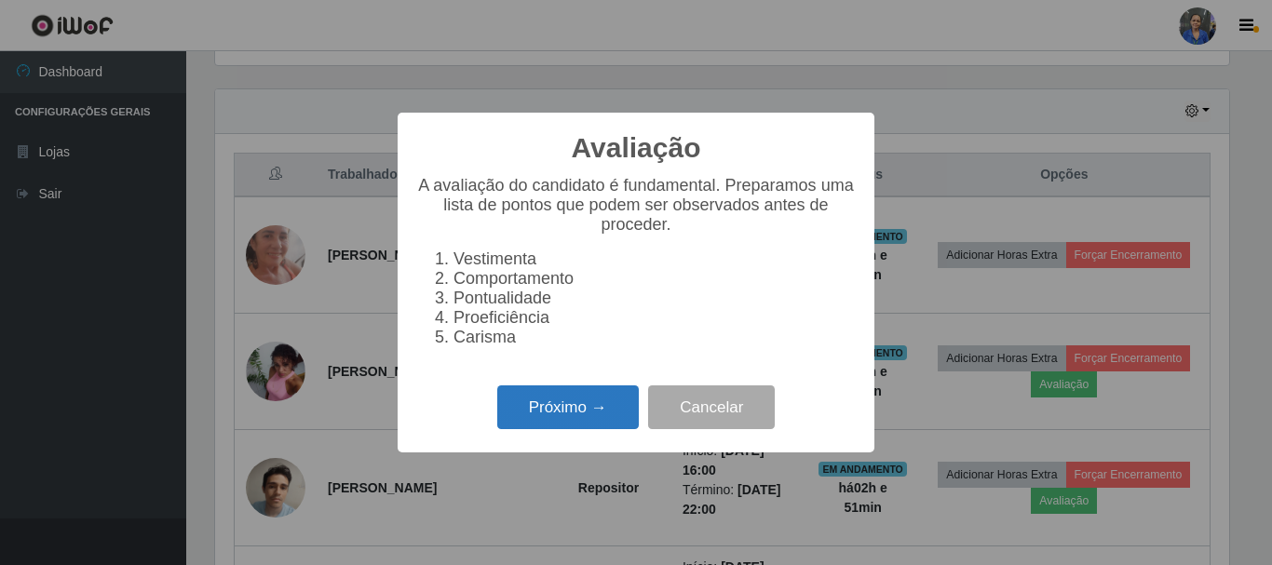
click at [540, 412] on button "Próximo →" at bounding box center [568, 408] width 142 height 44
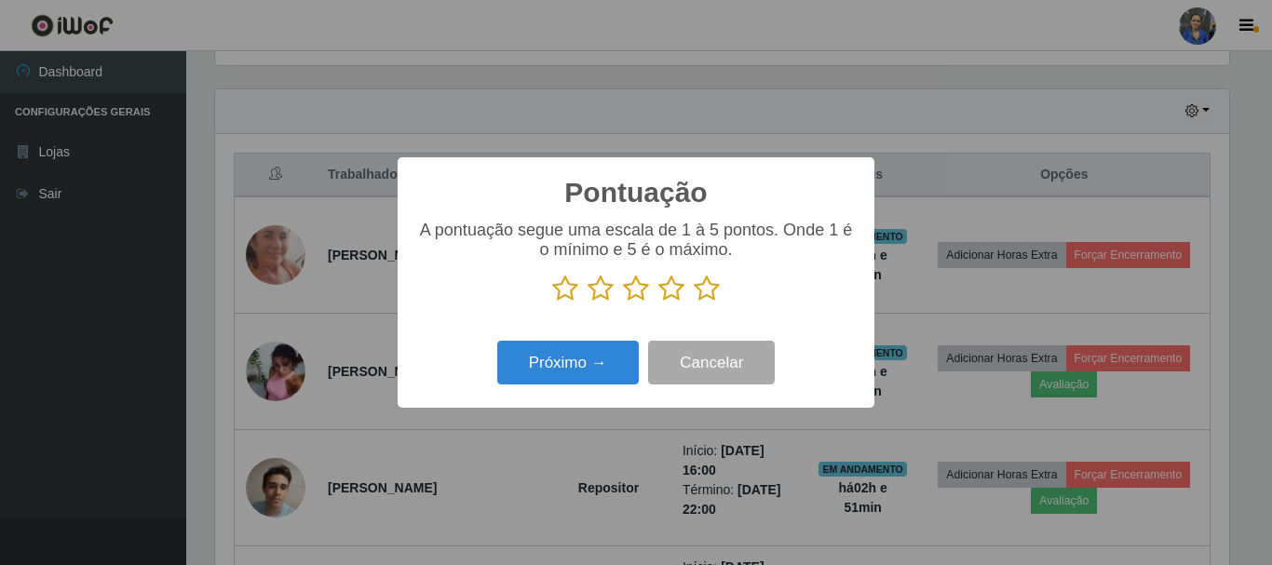
scroll to position [930817, 930189]
click at [708, 291] on icon at bounding box center [707, 289] width 26 height 28
click at [694, 303] on input "radio" at bounding box center [694, 303] width 0 height 0
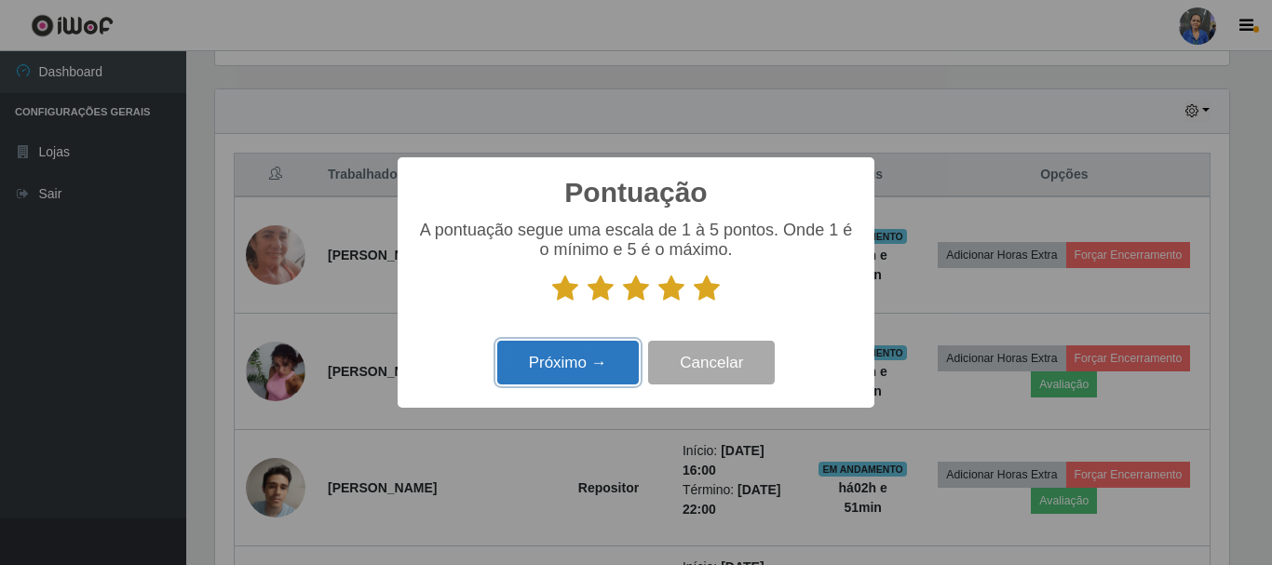
click at [565, 368] on button "Próximo →" at bounding box center [568, 363] width 142 height 44
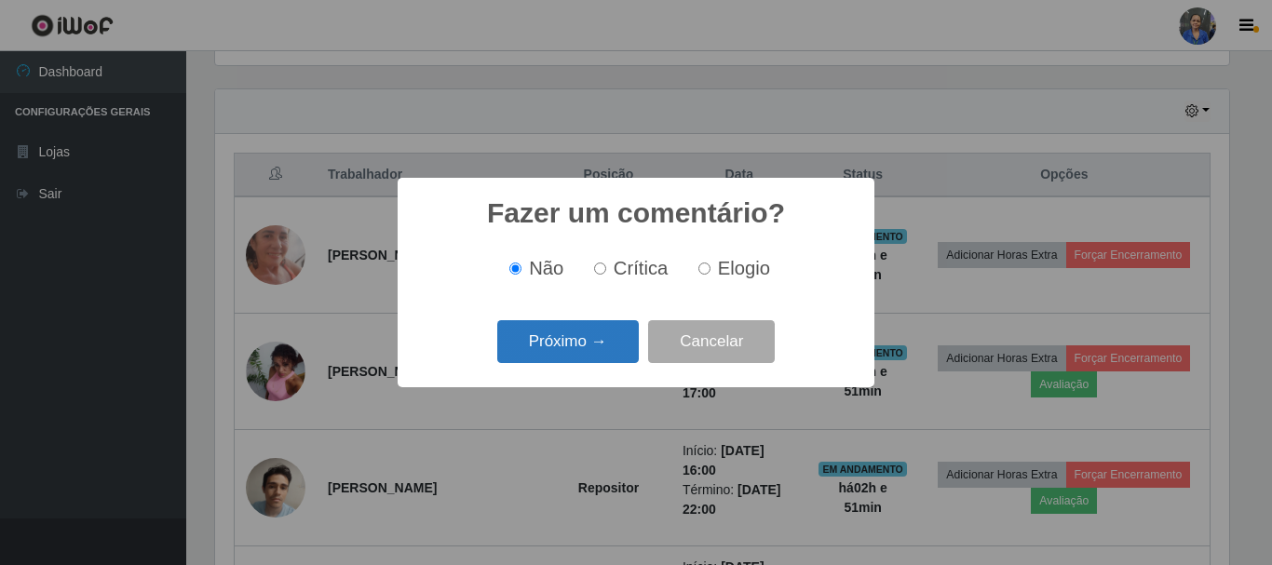
click at [562, 351] on button "Próximo →" at bounding box center [568, 342] width 142 height 44
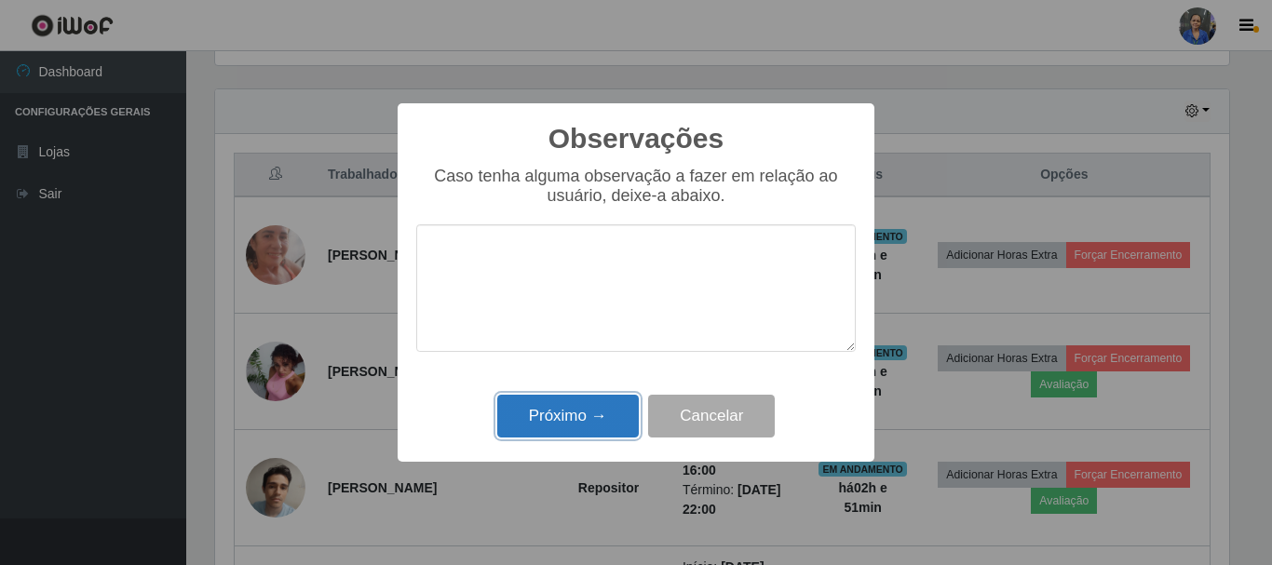
click at [566, 407] on button "Próximo →" at bounding box center [568, 417] width 142 height 44
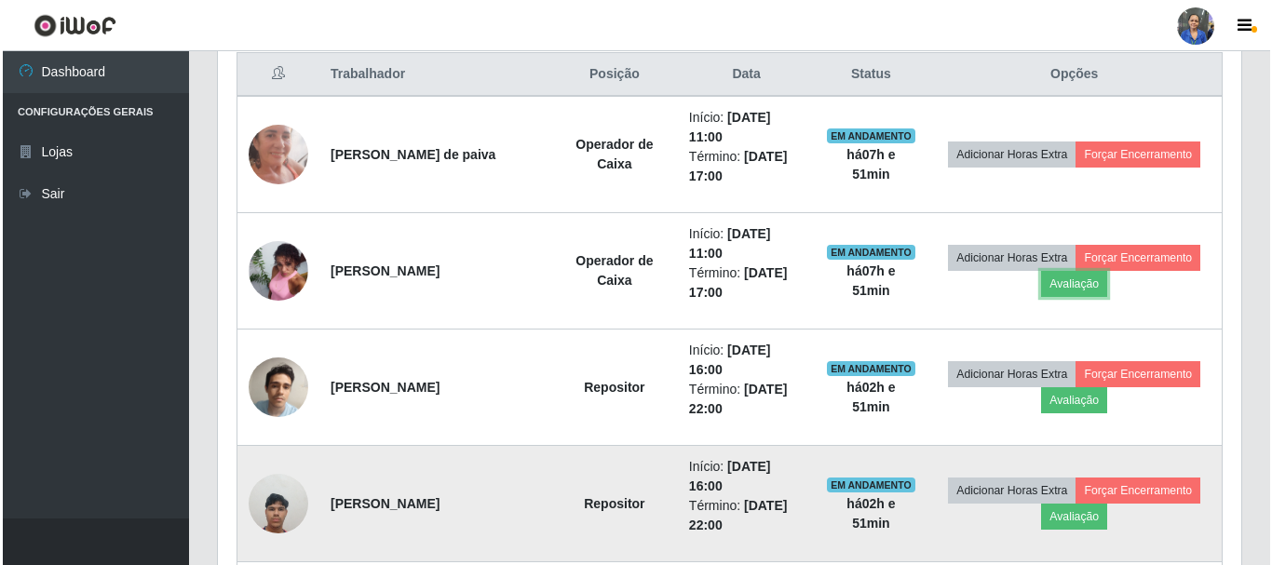
scroll to position [712, 0]
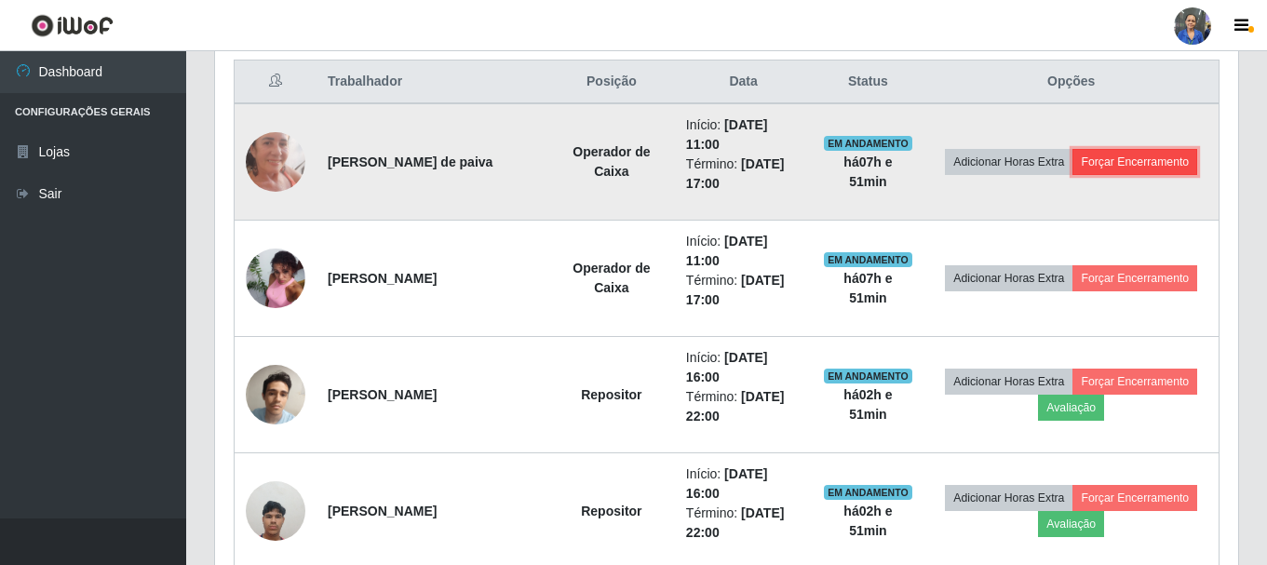
click at [1132, 164] on button "Forçar Encerramento" at bounding box center [1135, 162] width 125 height 26
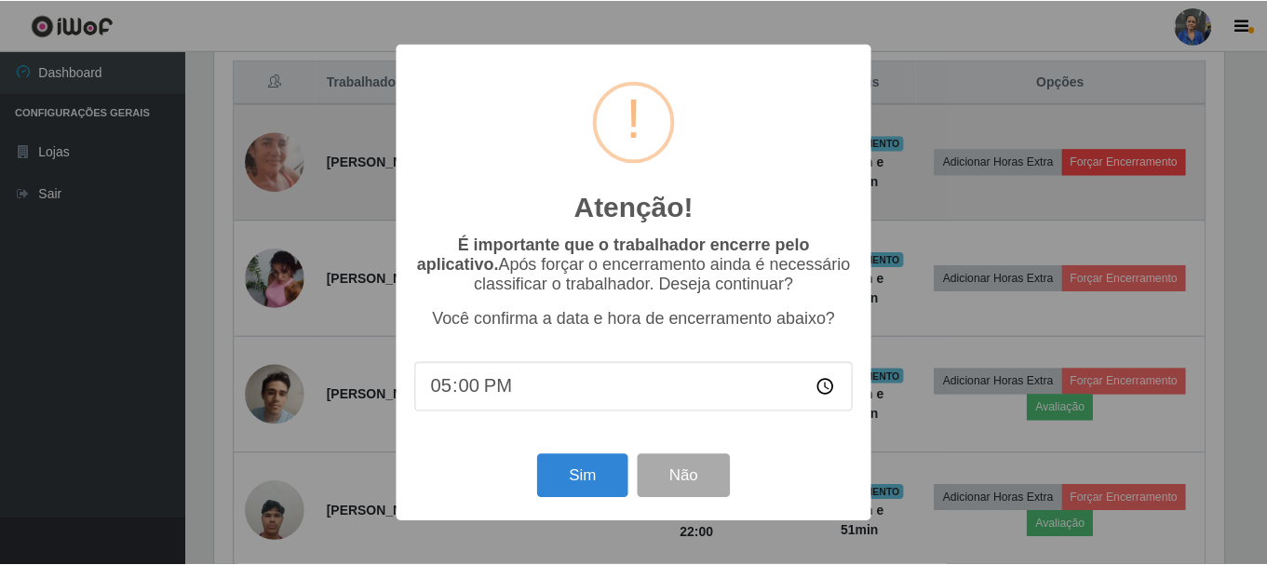
scroll to position [386, 1014]
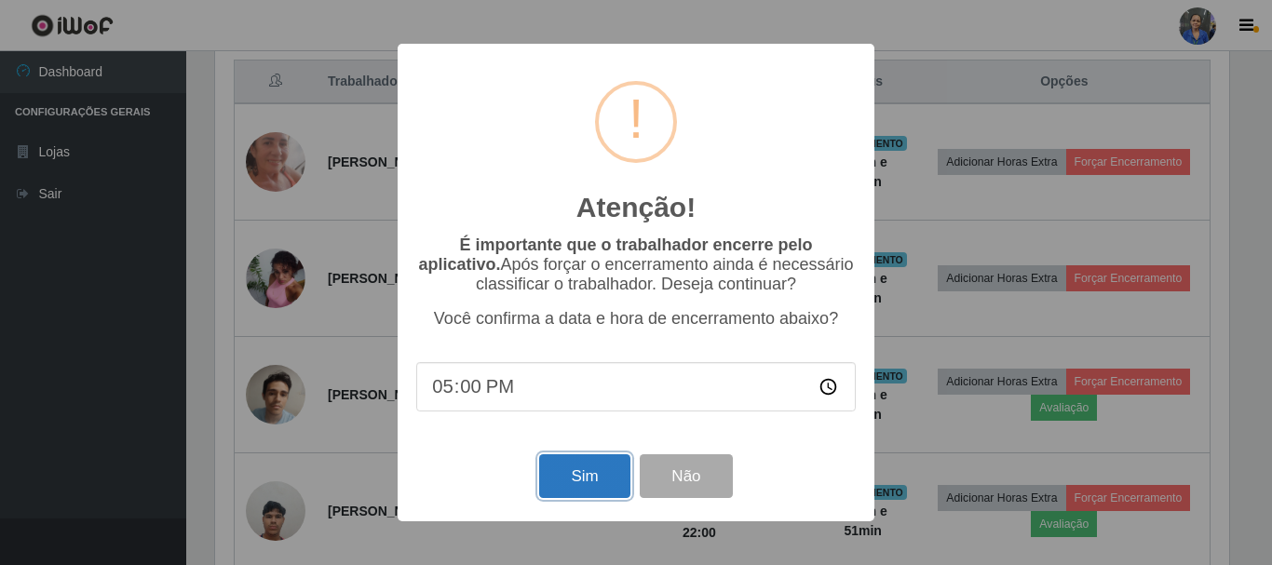
click at [580, 475] on button "Sim" at bounding box center [584, 476] width 90 height 44
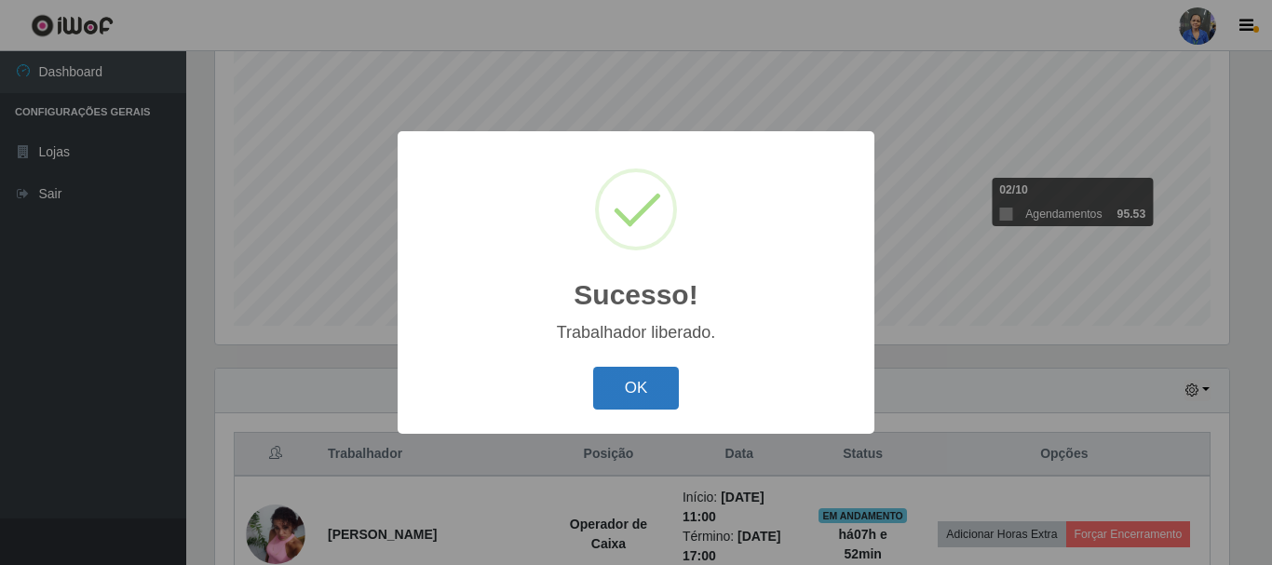
click at [633, 376] on button "OK" at bounding box center [636, 389] width 87 height 44
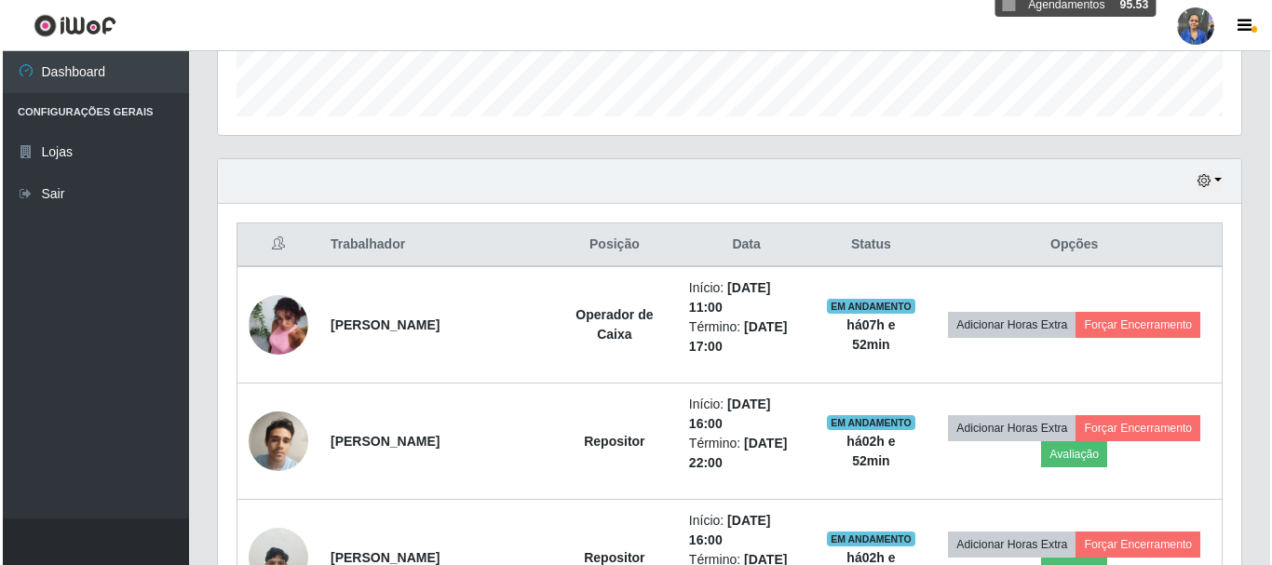
scroll to position [619, 0]
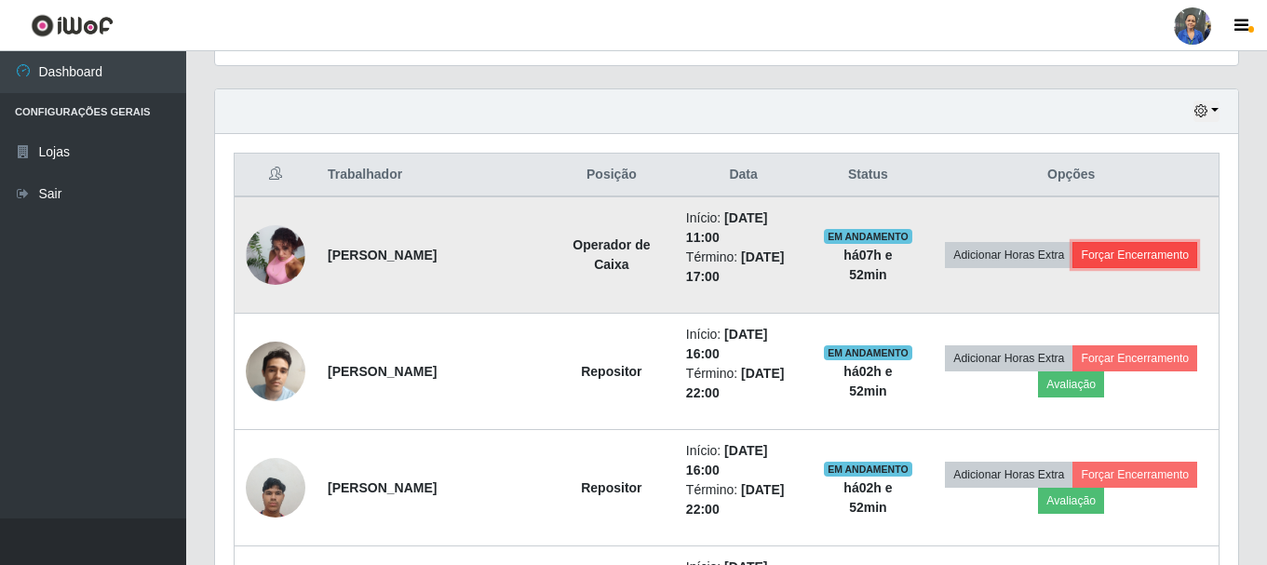
click at [1144, 256] on button "Forçar Encerramento" at bounding box center [1135, 255] width 125 height 26
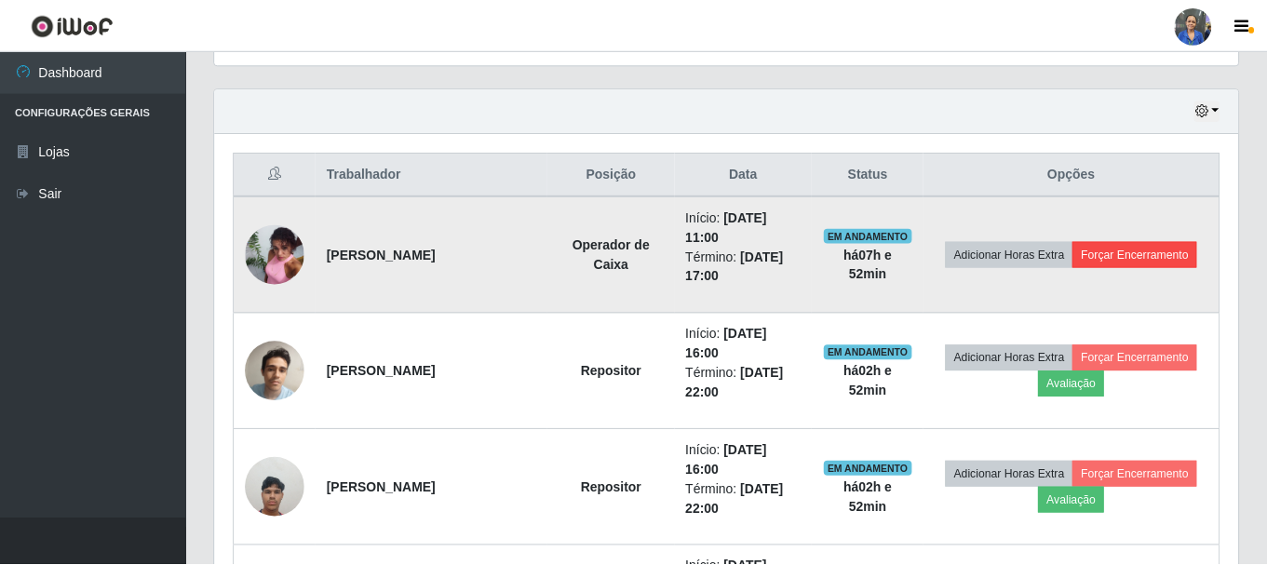
scroll to position [386, 1014]
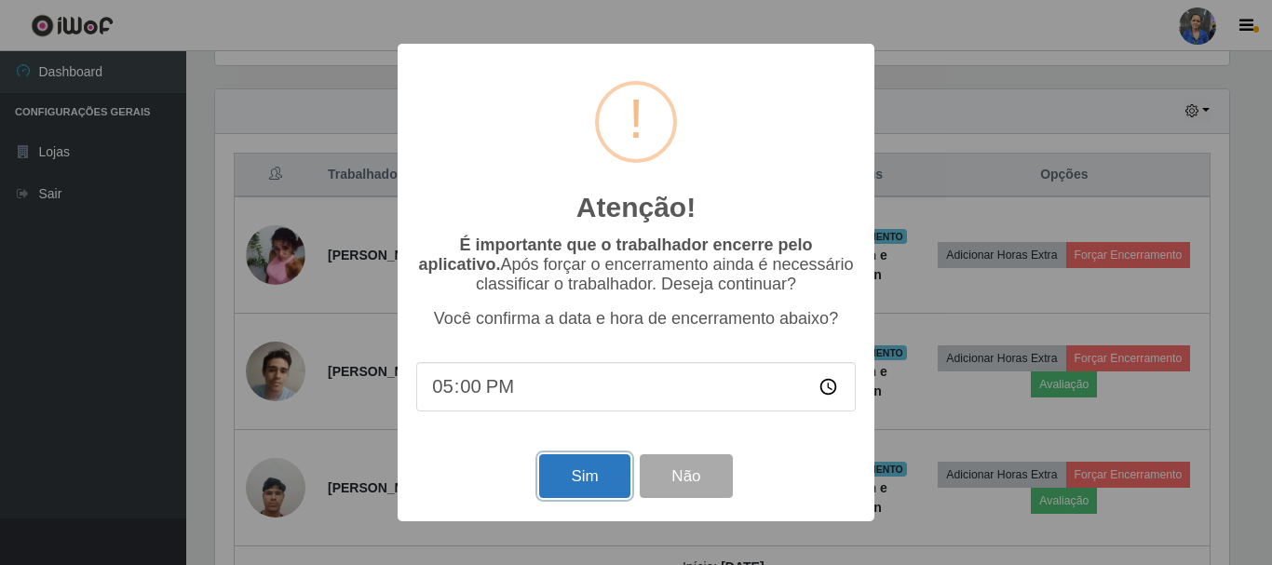
click at [593, 475] on button "Sim" at bounding box center [584, 476] width 90 height 44
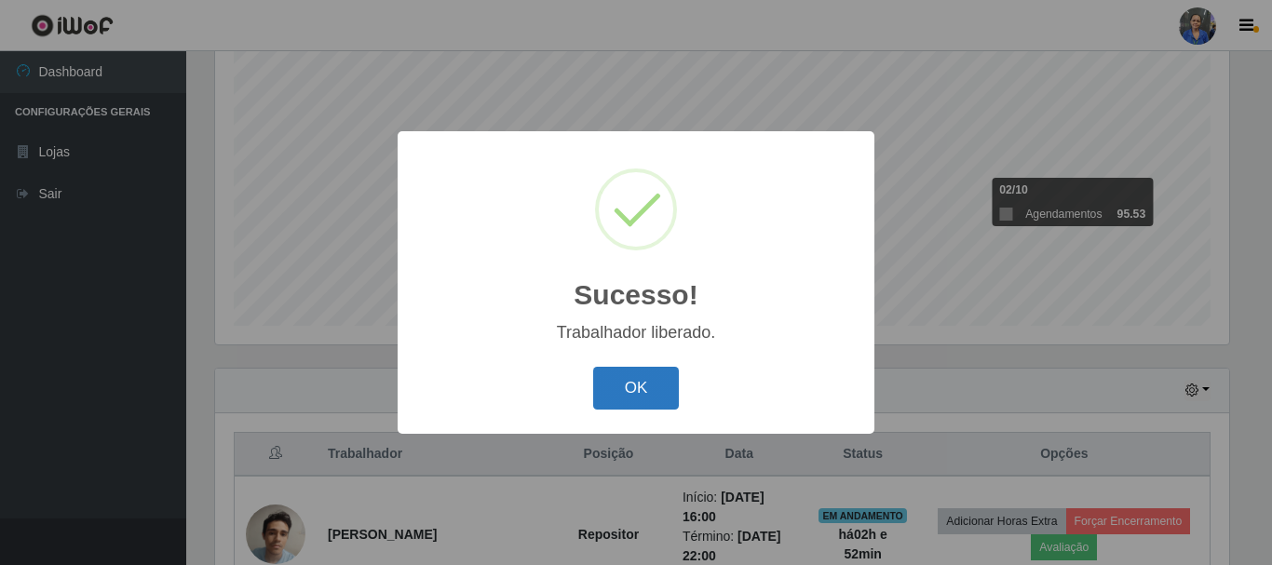
click at [660, 389] on button "OK" at bounding box center [636, 389] width 87 height 44
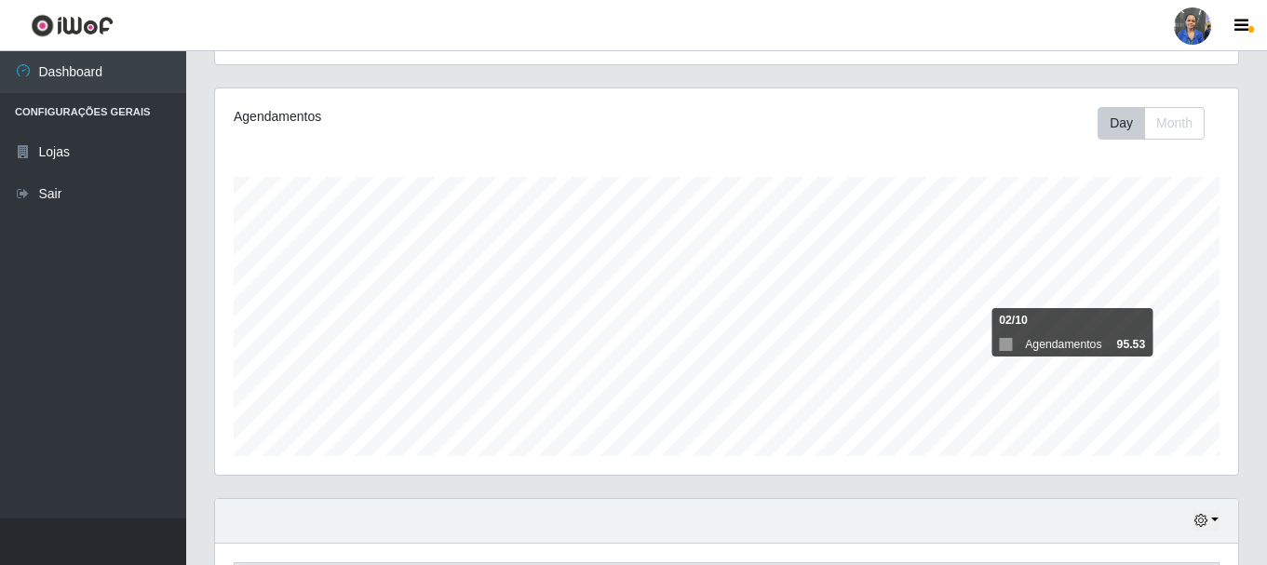
scroll to position [177, 0]
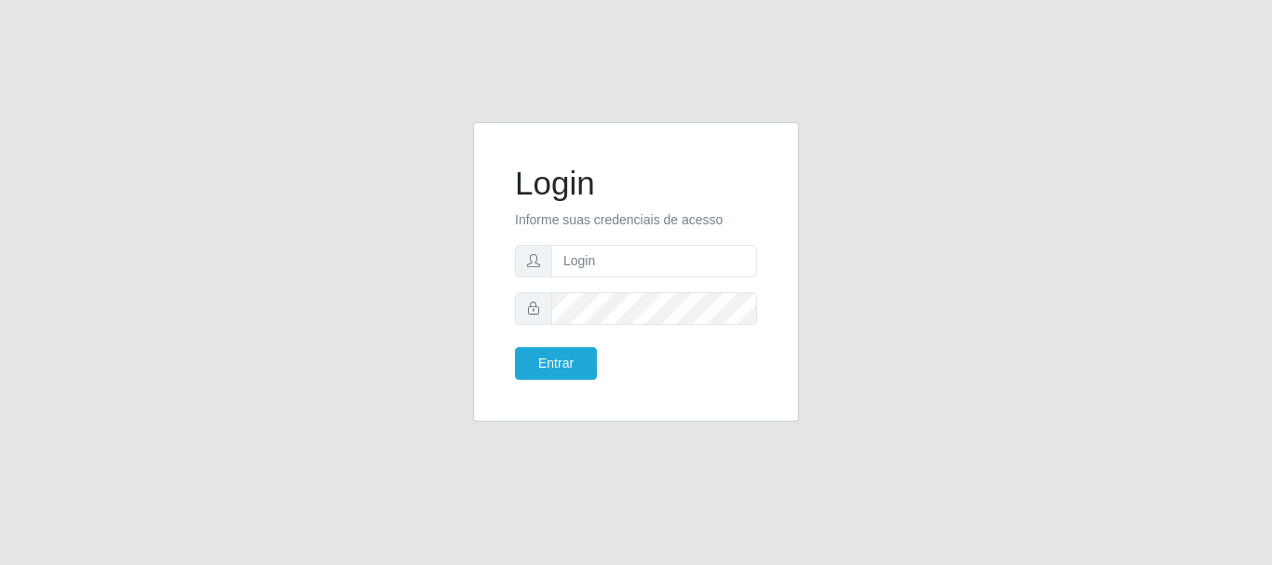
type input "[EMAIL_ADDRESS][DOMAIN_NAME]"
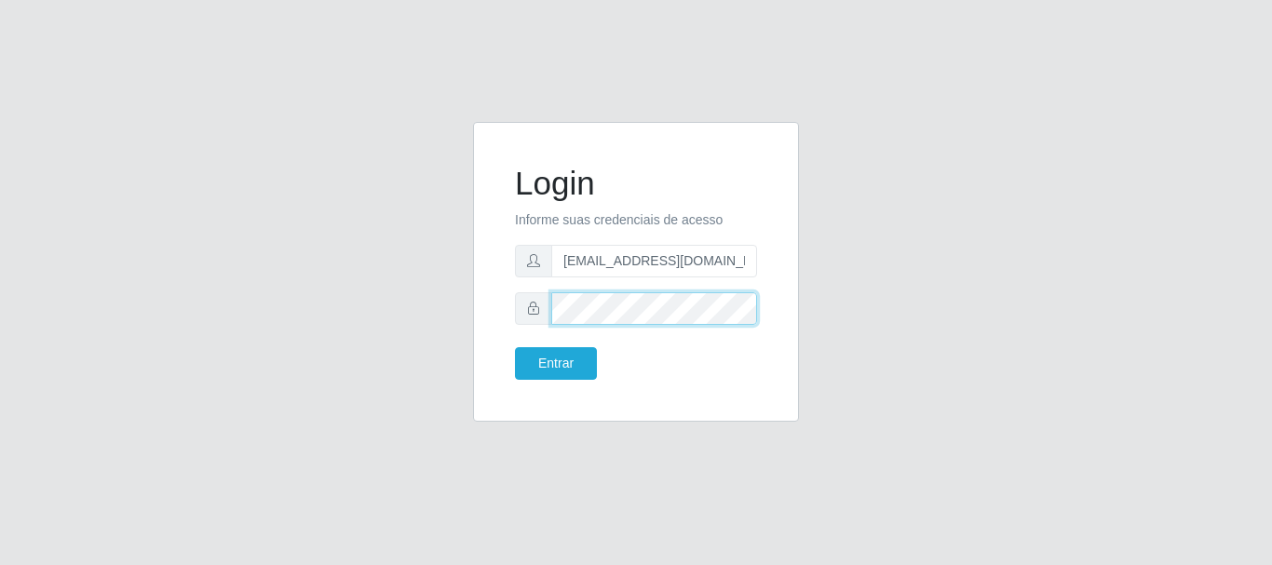
click at [515, 347] on button "Entrar" at bounding box center [556, 363] width 82 height 33
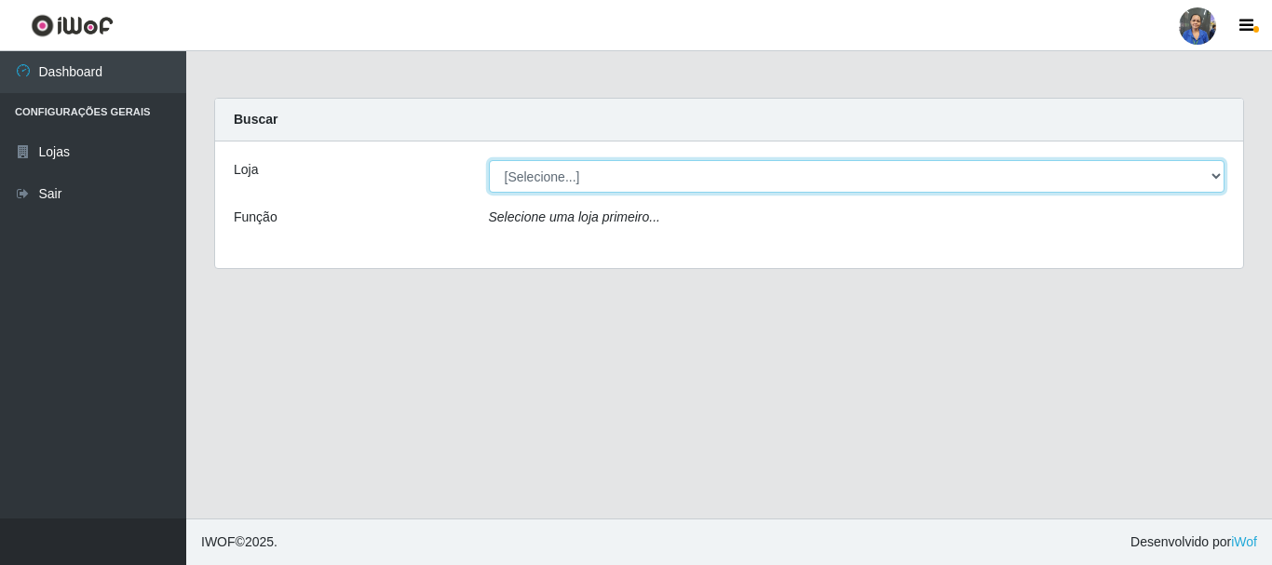
click at [1224, 165] on select "[Selecione...] SuperFácil Atacado - Rodoviária" at bounding box center [857, 176] width 737 height 33
select select "400"
click at [489, 160] on select "[Selecione...] SuperFácil Atacado - Rodoviária" at bounding box center [857, 176] width 737 height 33
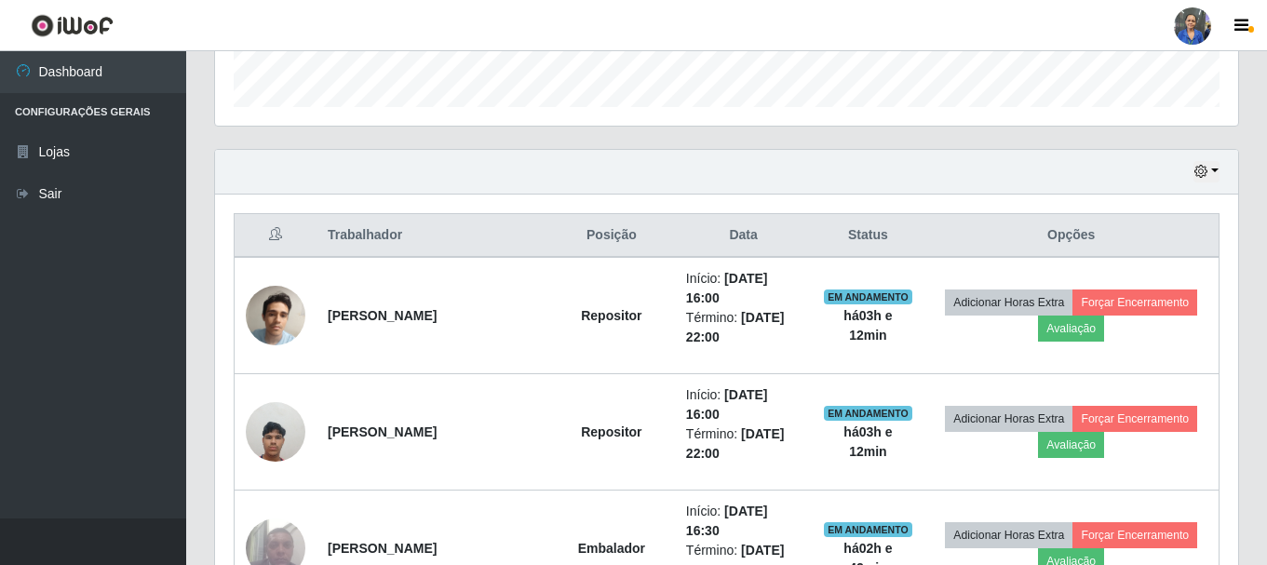
scroll to position [652, 0]
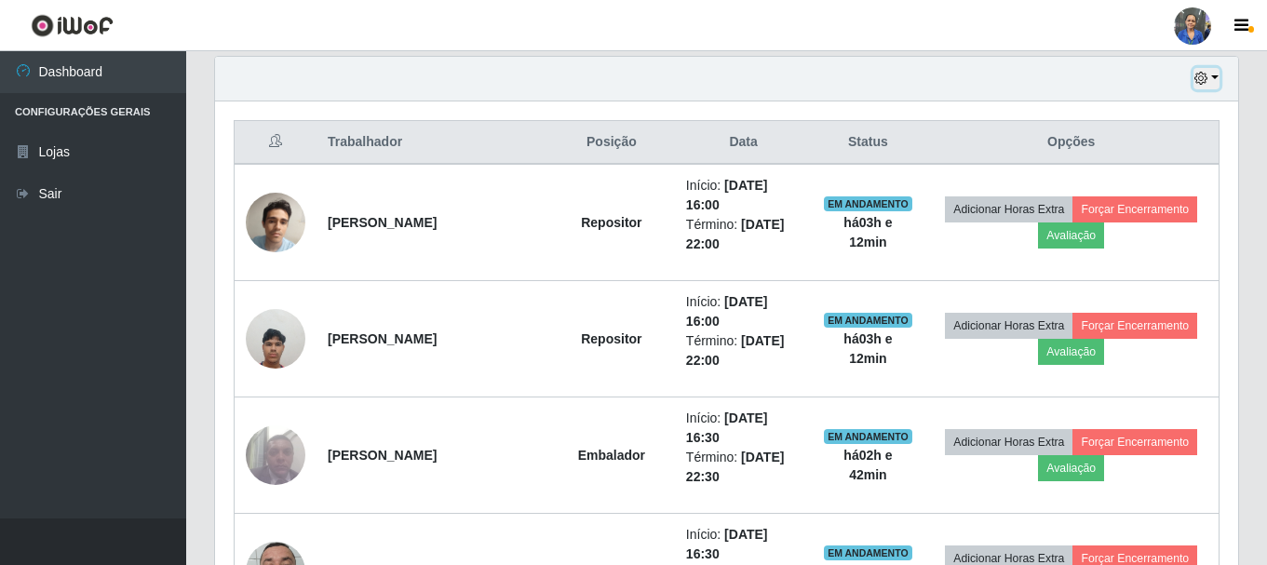
click at [1215, 74] on button "button" at bounding box center [1207, 78] width 26 height 21
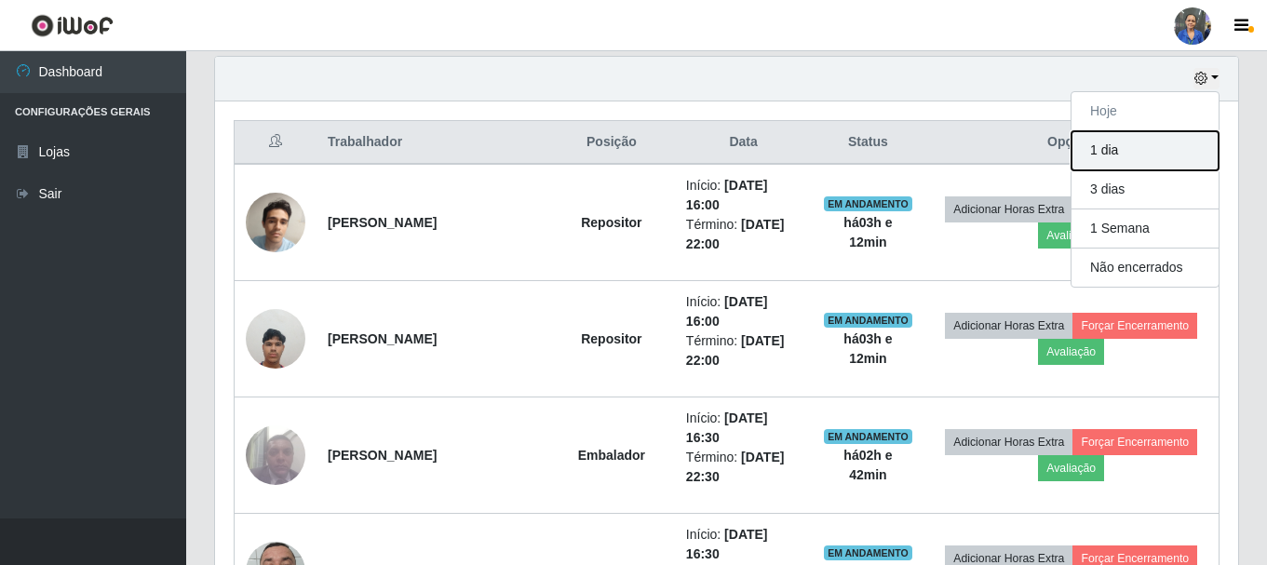
click at [1105, 162] on button "1 dia" at bounding box center [1145, 150] width 147 height 39
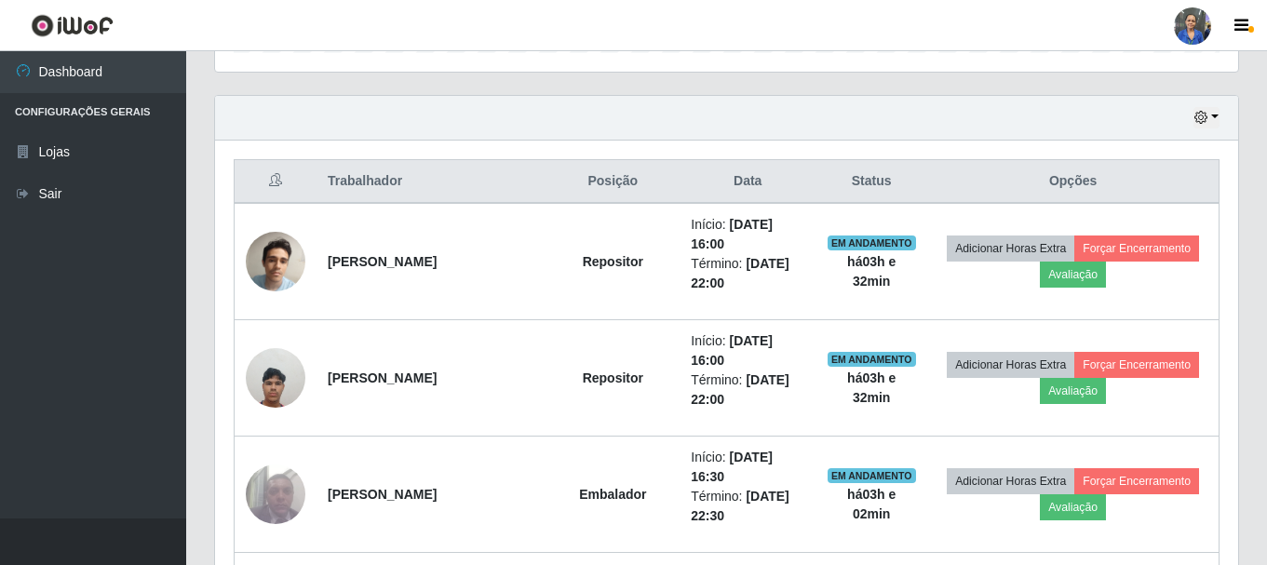
scroll to position [573, 0]
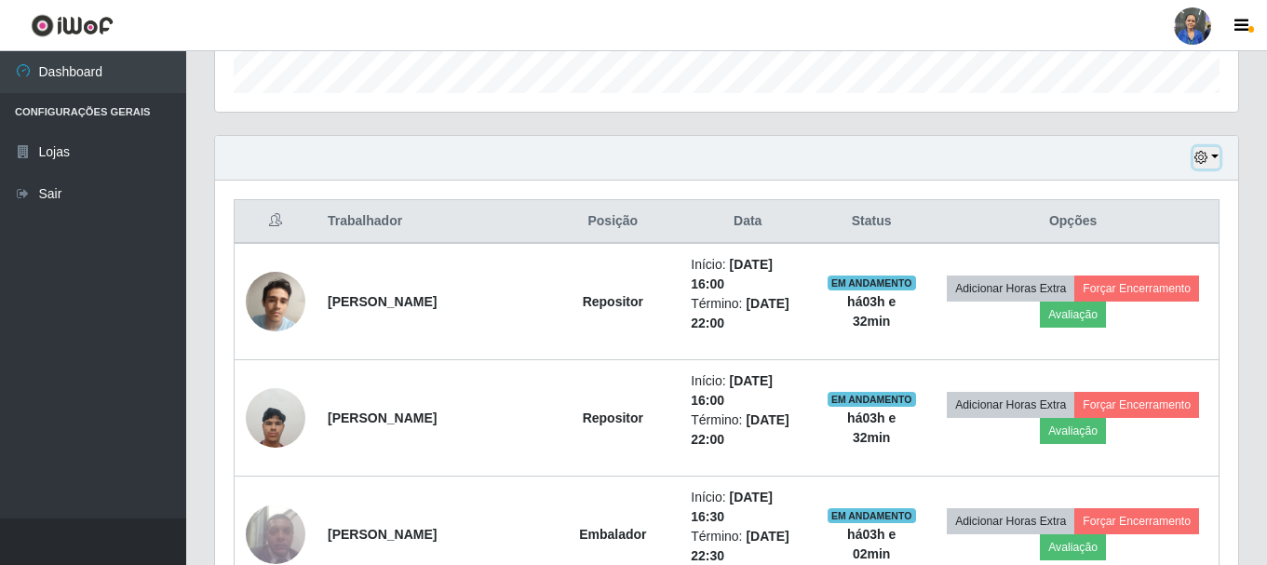
click at [1214, 153] on button "button" at bounding box center [1207, 157] width 26 height 21
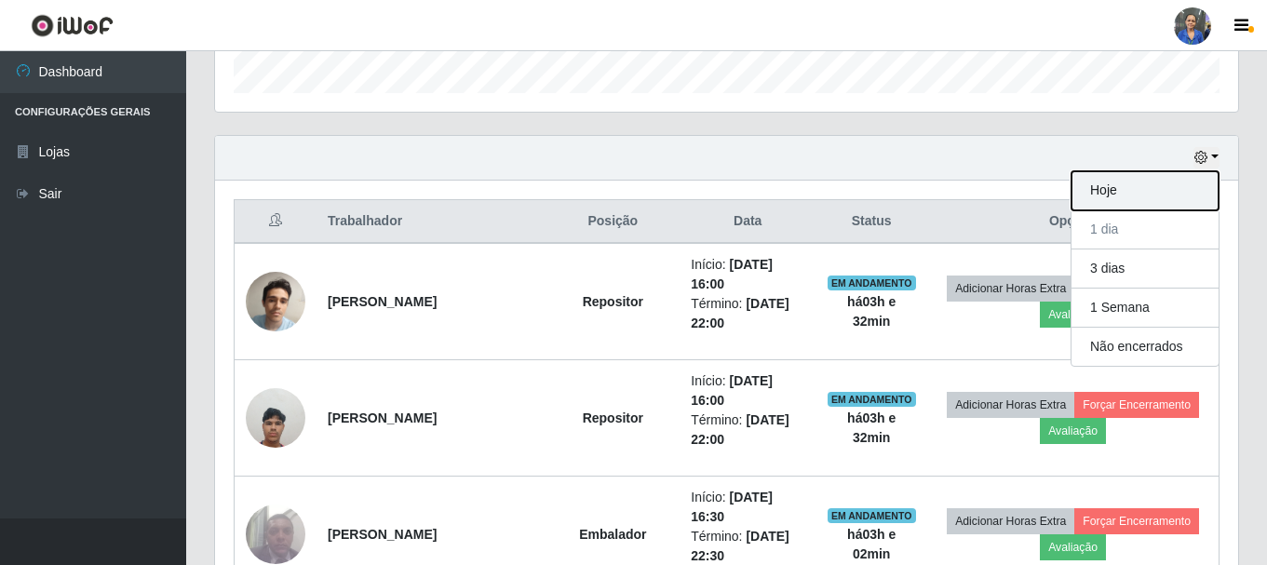
click at [1105, 187] on button "Hoje" at bounding box center [1145, 190] width 147 height 39
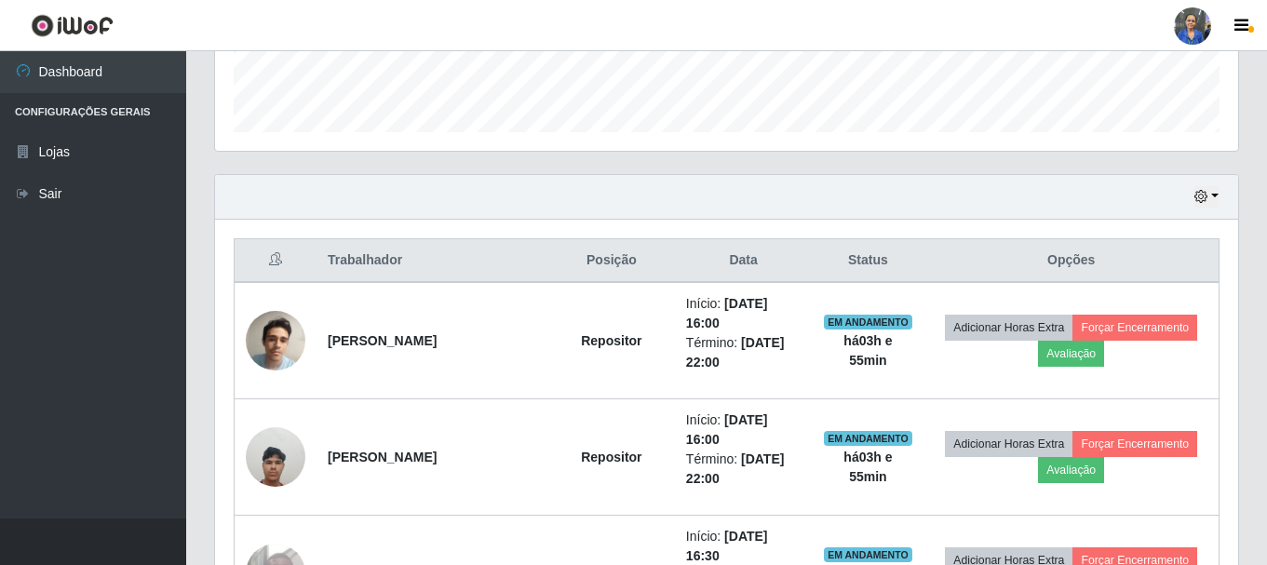
scroll to position [363, 0]
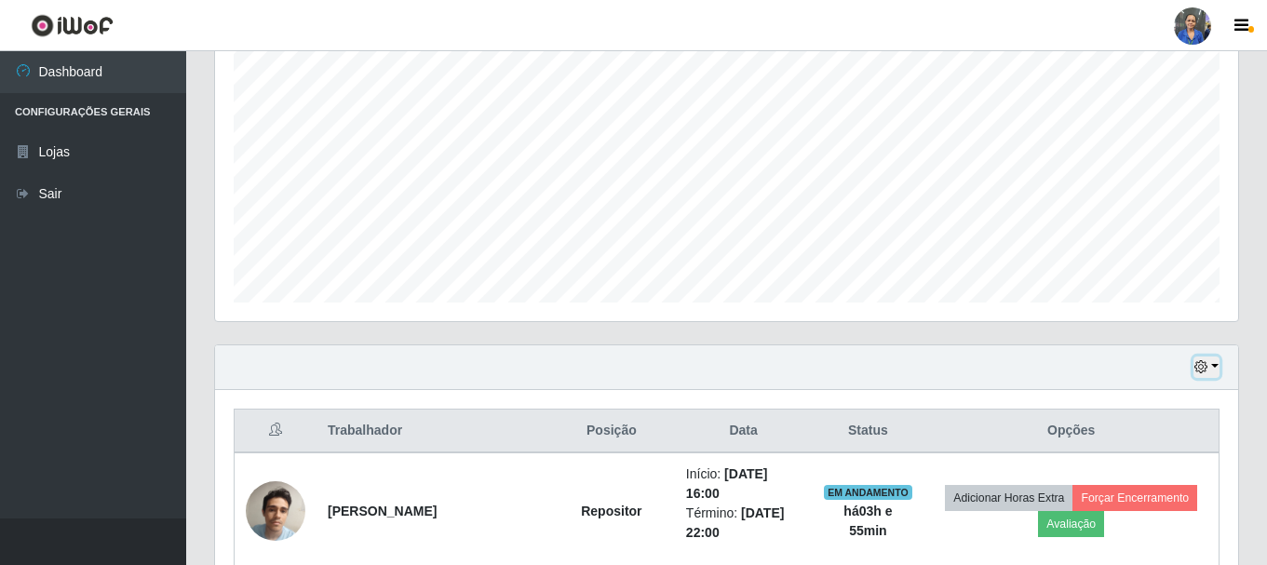
click at [1214, 371] on button "button" at bounding box center [1207, 367] width 26 height 21
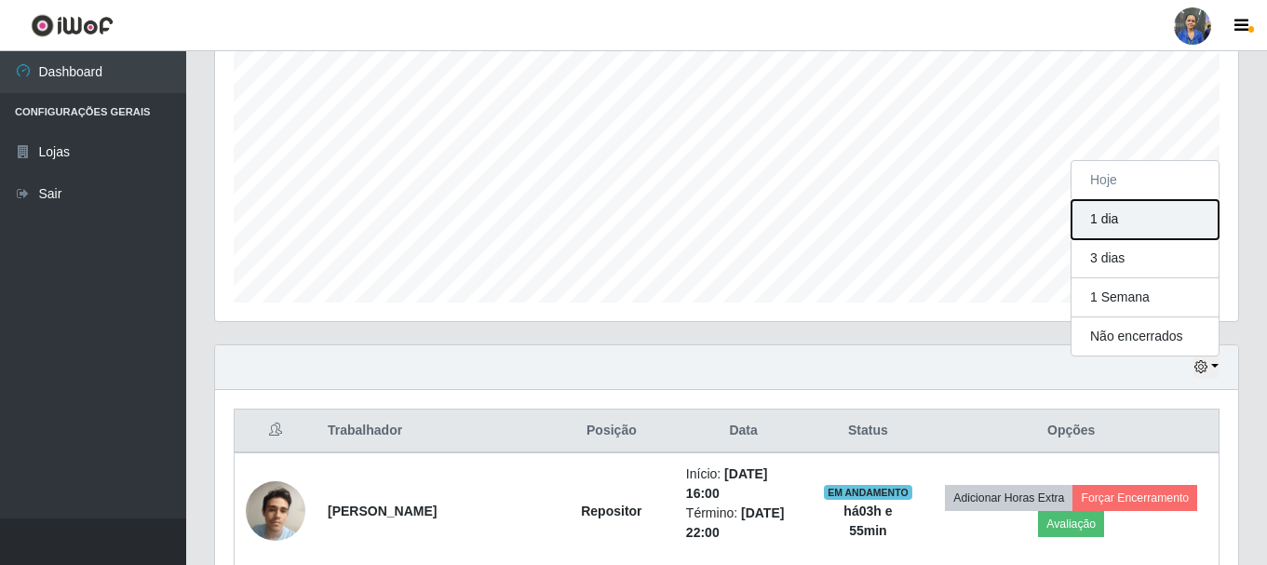
click at [1128, 217] on button "1 dia" at bounding box center [1145, 219] width 147 height 39
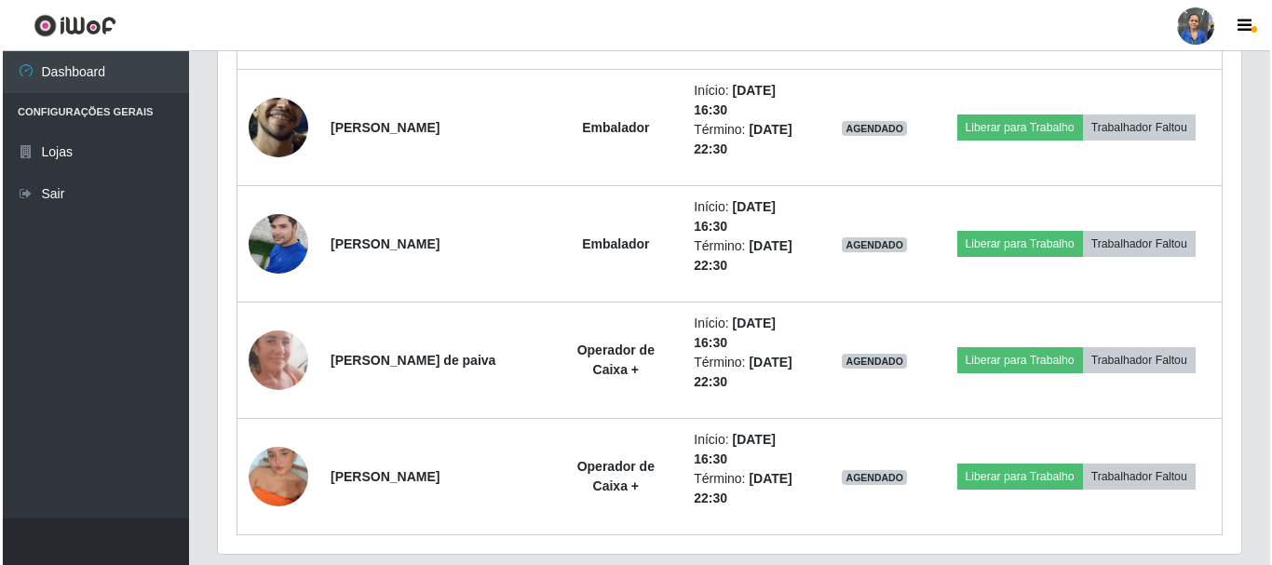
scroll to position [3366, 0]
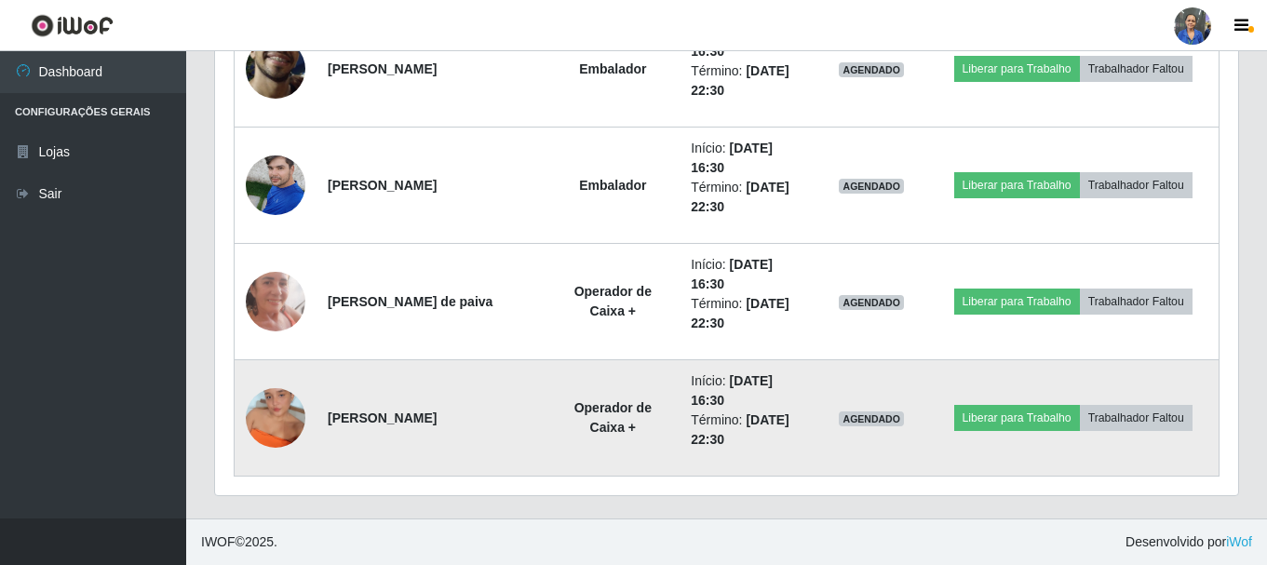
click at [275, 414] on img at bounding box center [276, 418] width 60 height 106
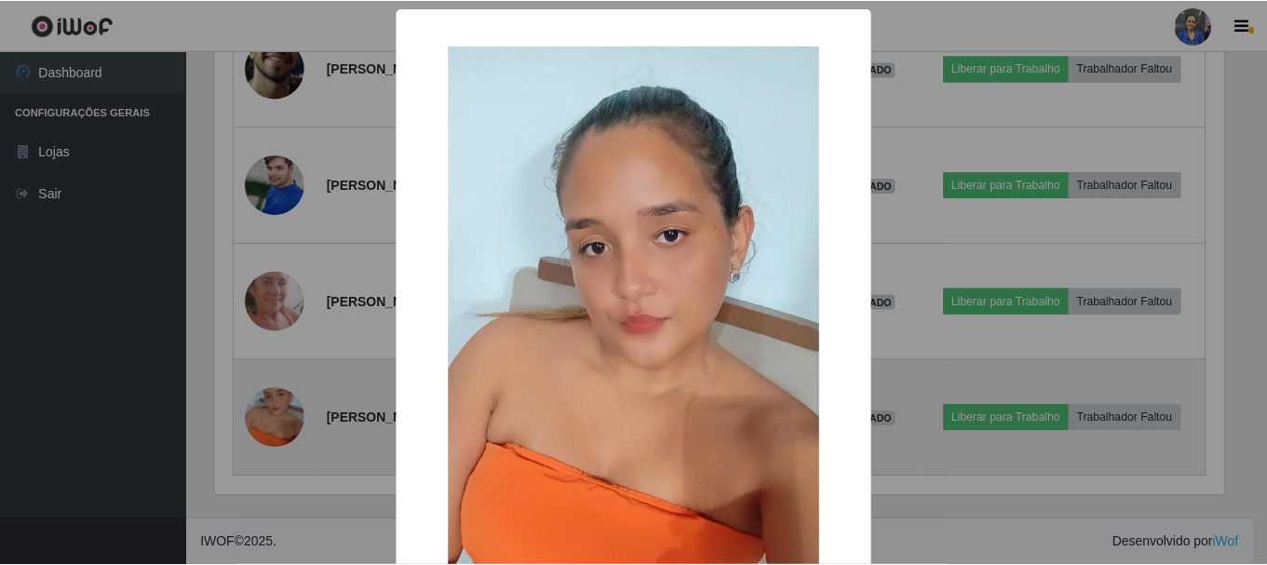
scroll to position [386, 1014]
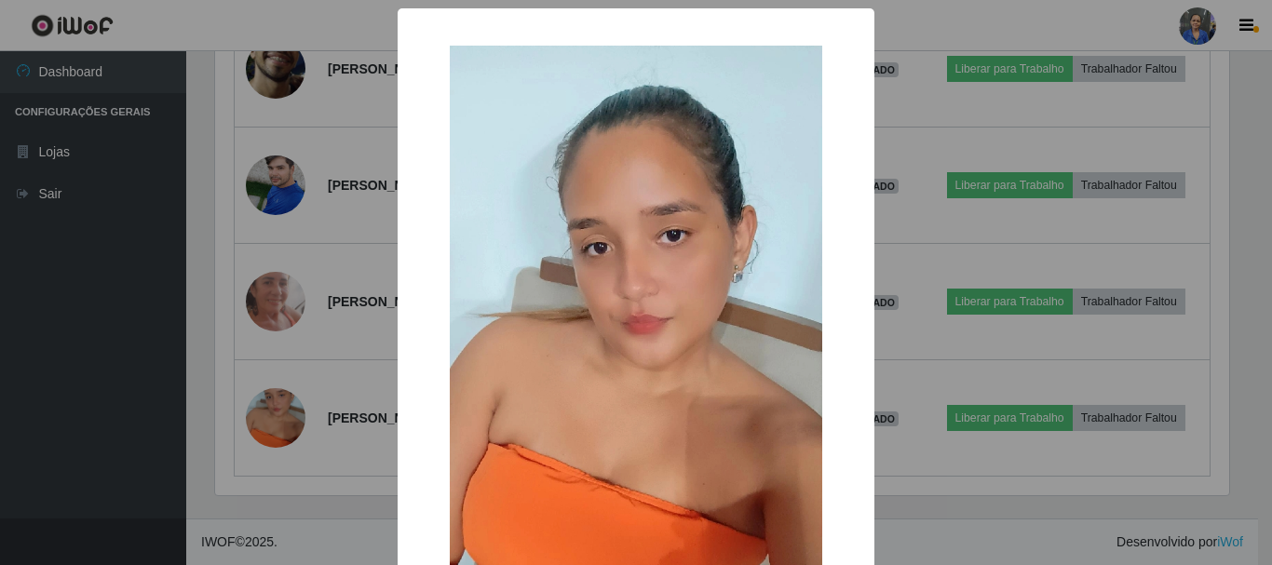
click at [928, 210] on div "× OK Cancel" at bounding box center [636, 282] width 1272 height 565
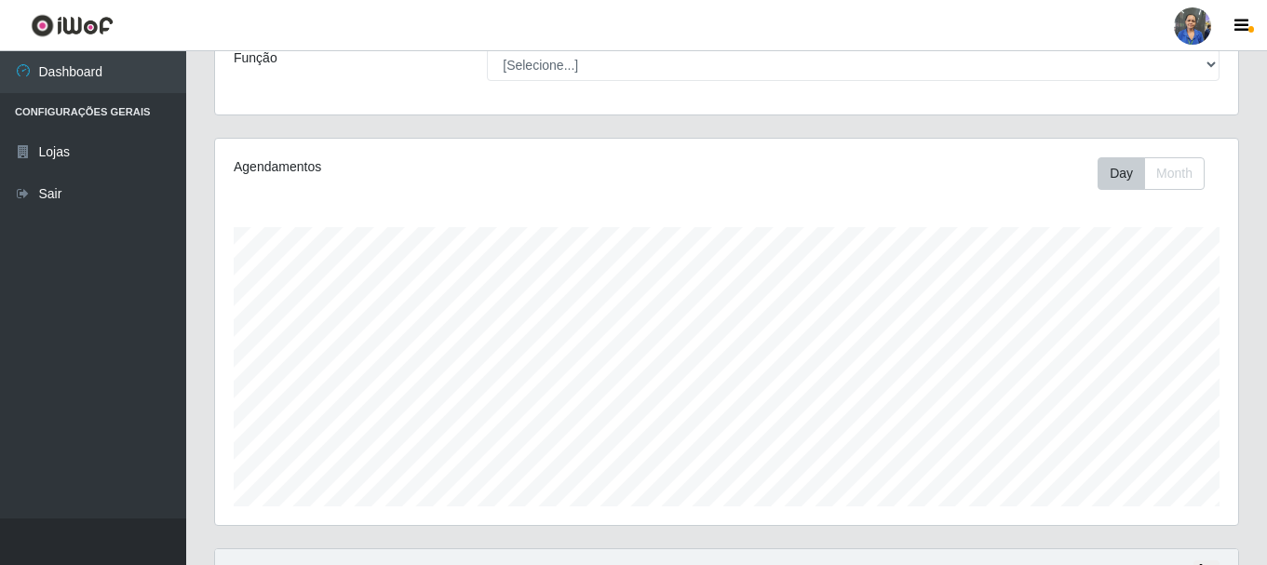
scroll to position [279, 0]
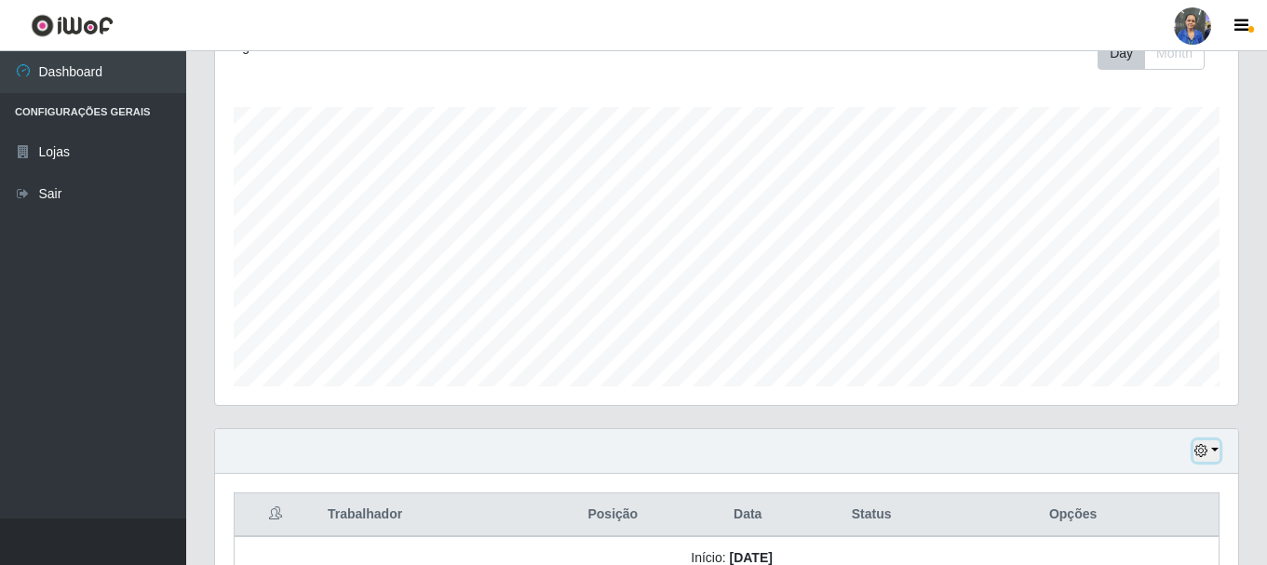
click at [1218, 453] on button "button" at bounding box center [1207, 450] width 26 height 21
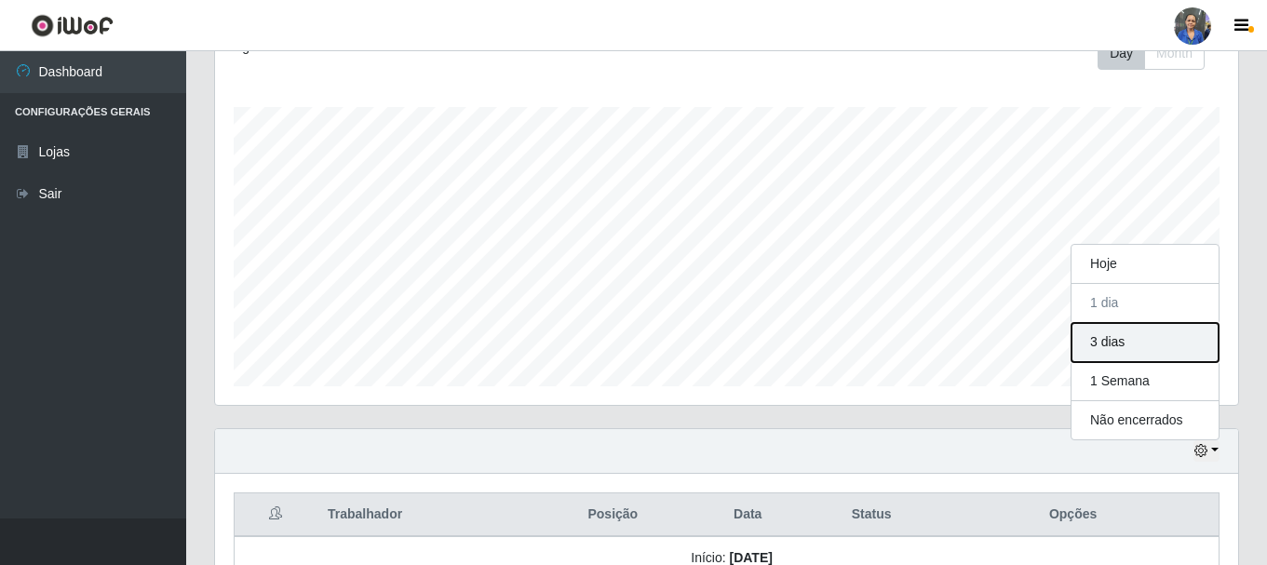
click at [1160, 340] on button "3 dias" at bounding box center [1145, 342] width 147 height 39
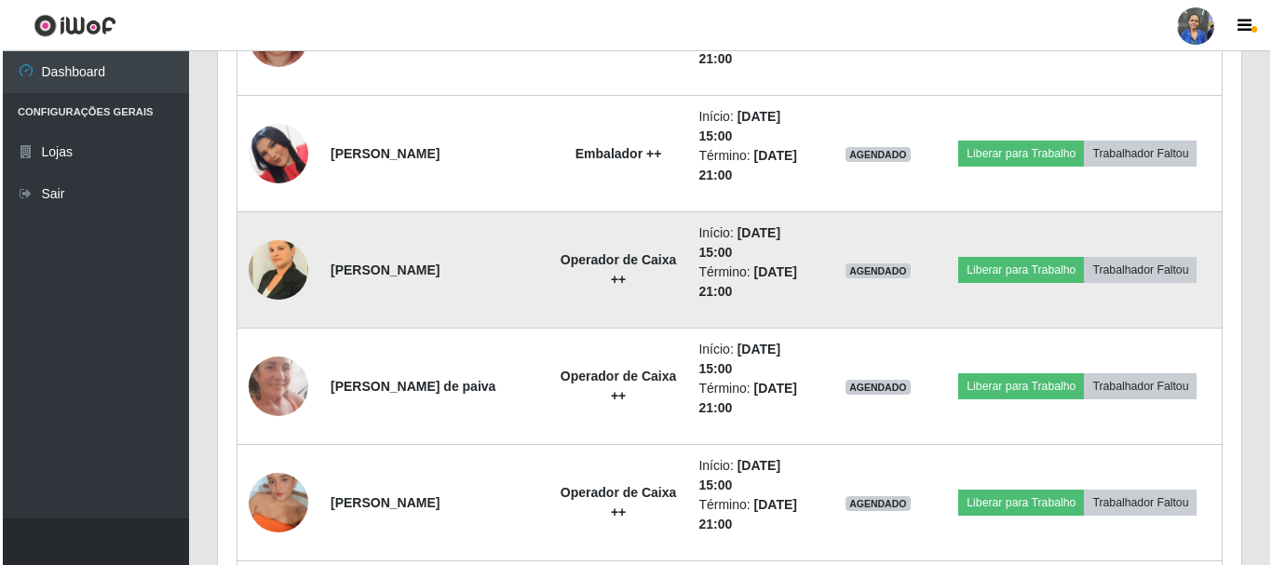
scroll to position [5494, 0]
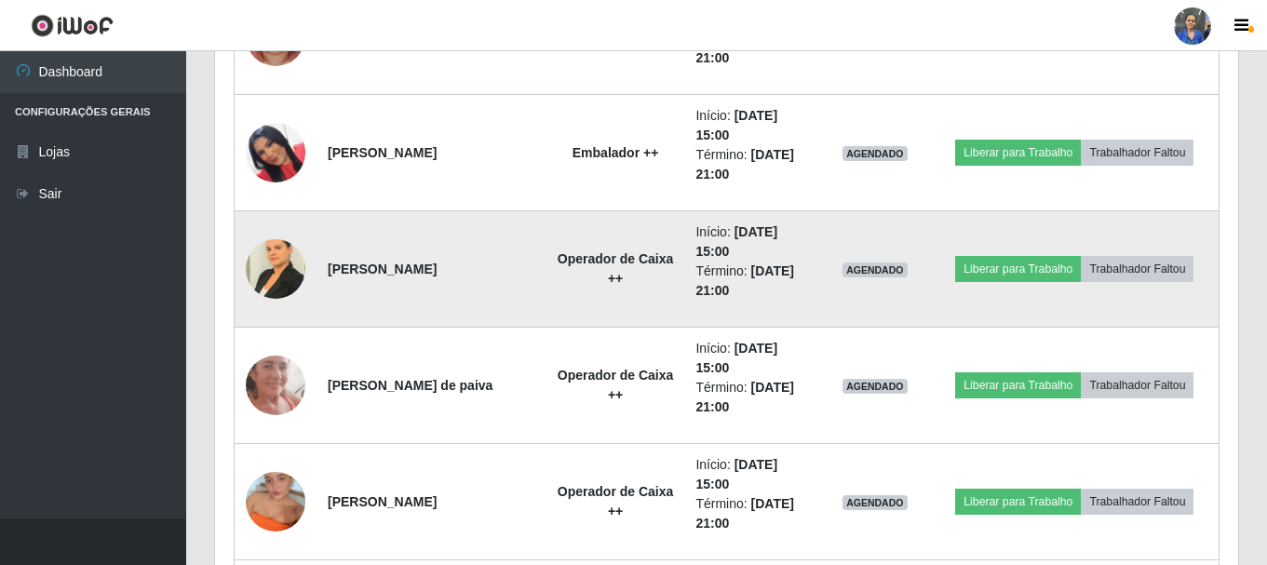
click at [298, 261] on img at bounding box center [276, 268] width 60 height 79
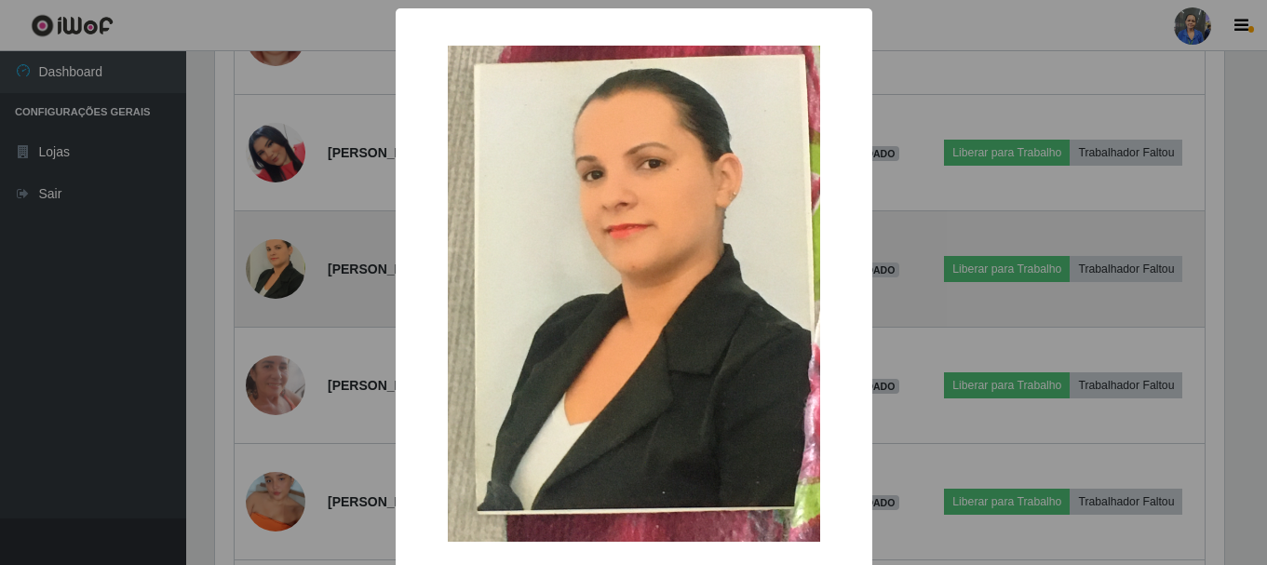
scroll to position [386, 1014]
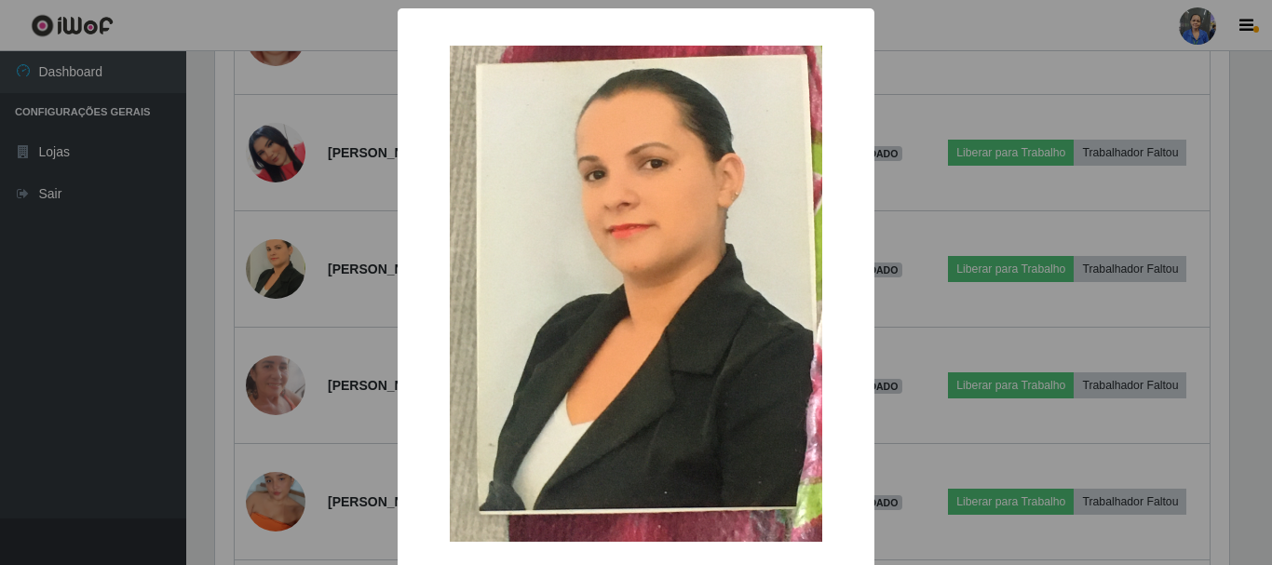
click at [1038, 373] on div "× OK Cancel" at bounding box center [636, 282] width 1272 height 565
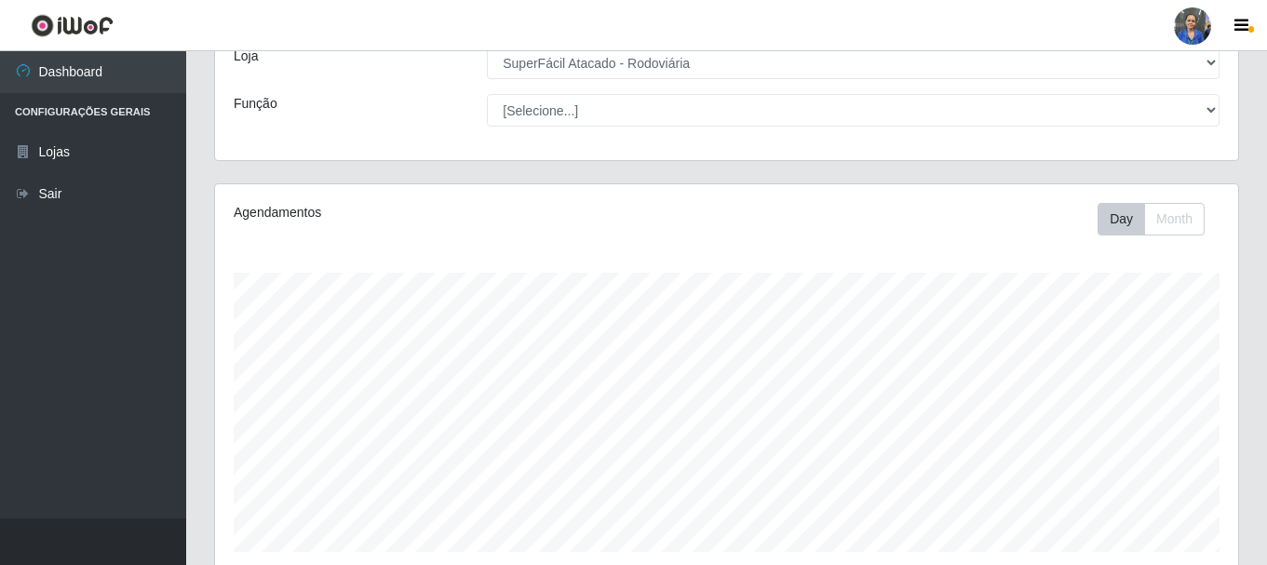
scroll to position [0, 0]
